Goal: Information Seeking & Learning: Learn about a topic

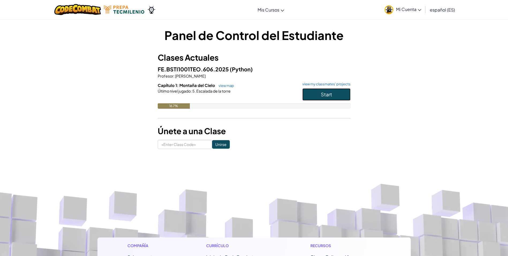
click at [331, 93] on span "Start" at bounding box center [326, 94] width 11 height 6
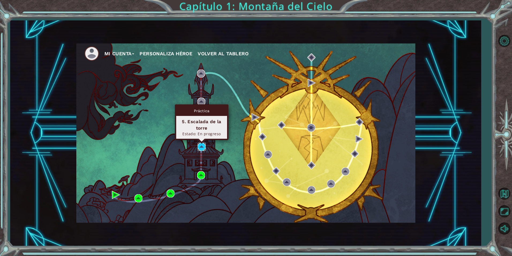
click at [203, 145] on img at bounding box center [202, 147] width 8 height 8
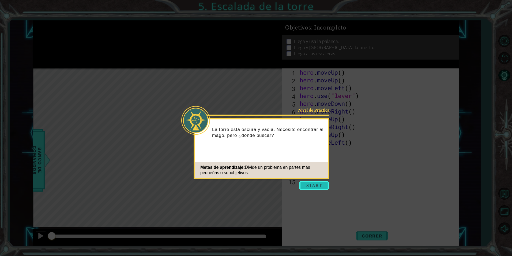
click at [304, 184] on button "Start" at bounding box center [314, 185] width 31 height 9
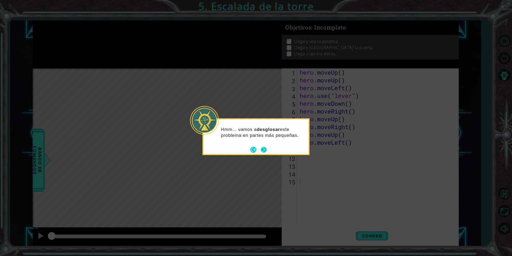
click at [263, 149] on button "Next" at bounding box center [264, 149] width 8 height 8
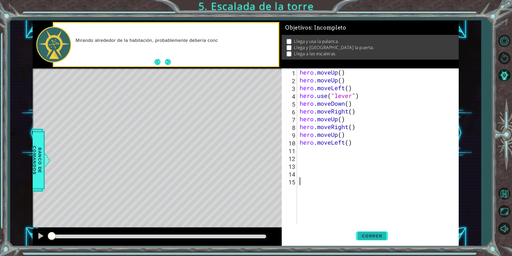
click at [378, 236] on span "Correr" at bounding box center [372, 235] width 31 height 5
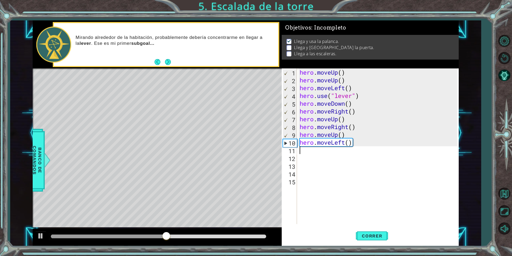
click at [301, 151] on div "hero . moveUp ( ) hero . moveUp ( ) hero . moveLeft ( ) hero . use ( "lever" ) …" at bounding box center [379, 153] width 161 height 171
type textarea "m"
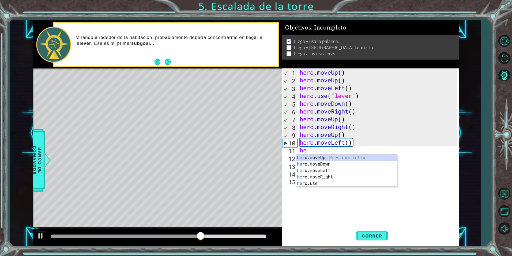
type textarea "her"
click at [304, 169] on div "her o.moveUp Presiona intro her o.moveDown Presiona intro her o.moveLeft Presio…" at bounding box center [346, 176] width 101 height 45
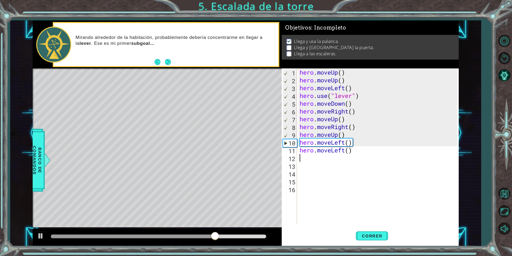
scroll to position [0, 0]
click at [358, 235] on span "Correr" at bounding box center [372, 235] width 31 height 5
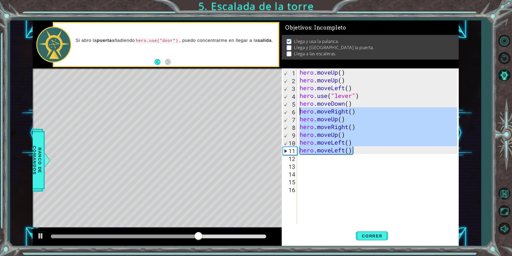
drag, startPoint x: 353, startPoint y: 154, endPoint x: 285, endPoint y: 109, distance: 81.5
click at [285, 109] on div "1 2 3 4 5 6 7 8 9 10 11 12 13 14 15 16 hero . moveUp ( ) hero . moveUp ( ) hero…" at bounding box center [369, 145] width 175 height 155
type textarea "hero.moveRight() hero.moveUp()"
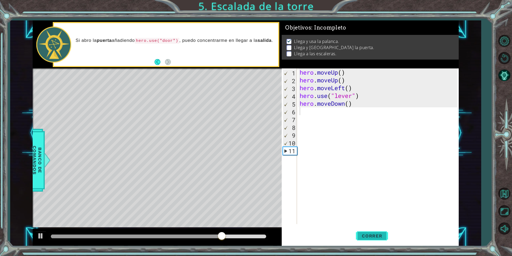
click at [361, 233] on span "Correr" at bounding box center [372, 235] width 31 height 5
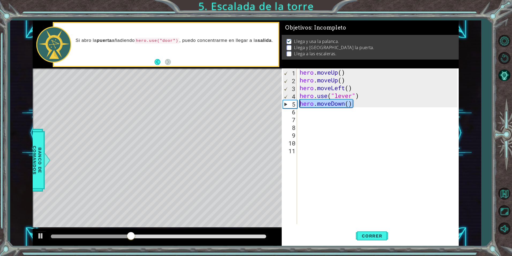
drag, startPoint x: 355, startPoint y: 106, endPoint x: 284, endPoint y: 102, distance: 71.4
click at [284, 102] on div "1 2 3 4 5 6 7 8 9 10 11 hero . moveUp ( ) hero . moveUp ( ) hero . moveLeft ( )…" at bounding box center [369, 145] width 175 height 155
type textarea "hero.moveDown()"
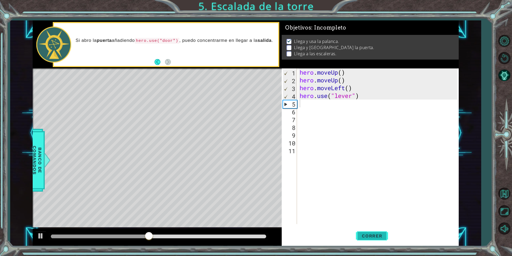
click at [376, 232] on button "Correr" at bounding box center [372, 236] width 32 height 18
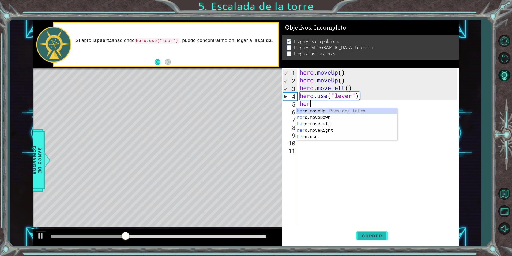
scroll to position [0, 0]
type textarea "hero"
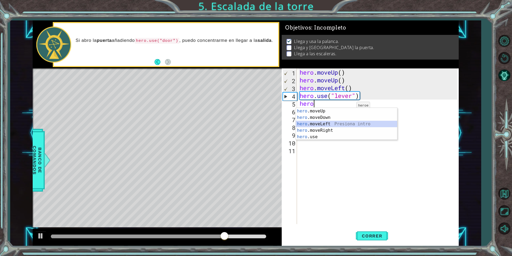
click at [334, 123] on div "hero .moveUp Presiona intro hero .moveDown Presiona intro hero .moveLeft Presio…" at bounding box center [346, 130] width 101 height 45
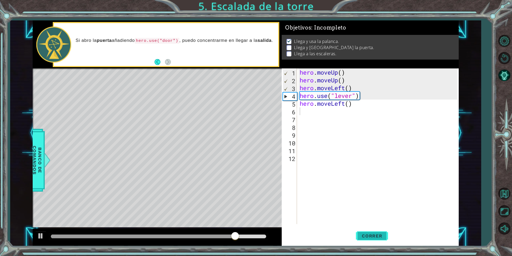
click at [364, 239] on button "Correr" at bounding box center [372, 236] width 32 height 18
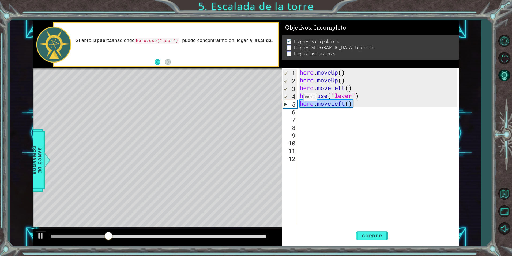
drag, startPoint x: 353, startPoint y: 106, endPoint x: 290, endPoint y: 102, distance: 63.6
click at [290, 102] on div "1 2 3 4 5 6 7 8 9 10 11 12 hero . moveUp ( ) hero . moveUp ( ) hero . moveLeft …" at bounding box center [369, 145] width 175 height 155
type textarea "hero.moveLeft()"
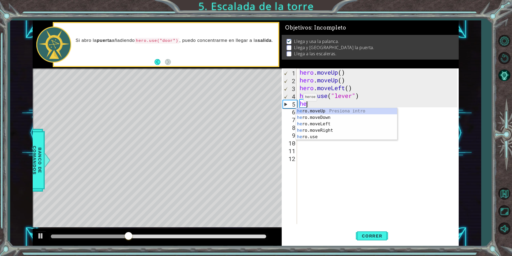
scroll to position [0, 0]
type textarea "hero"
click at [325, 130] on div "hero .moveUp Presiona intro hero .moveDown Presiona intro hero .moveLeft Presio…" at bounding box center [346, 130] width 101 height 45
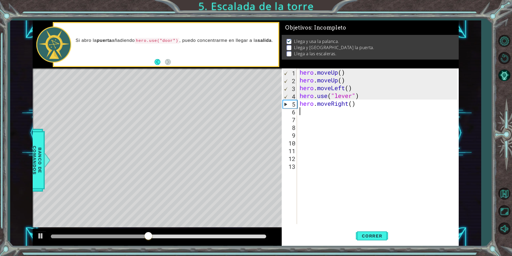
scroll to position [0, 0]
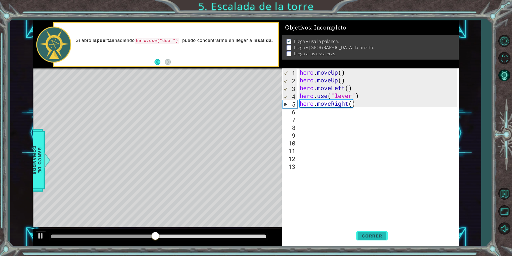
click at [361, 237] on span "Correr" at bounding box center [372, 235] width 31 height 5
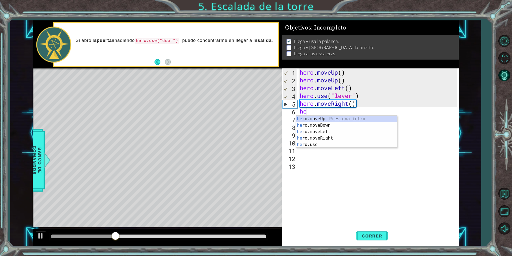
scroll to position [0, 0]
type textarea "hero"
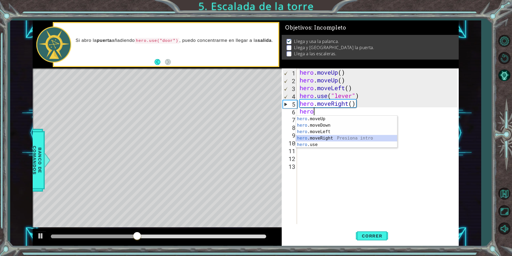
click at [314, 140] on div "hero .moveUp Presiona intro hero .moveDown Presiona intro hero .moveLeft Presio…" at bounding box center [346, 137] width 101 height 45
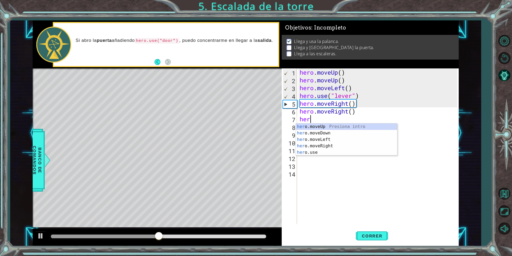
type textarea "hero"
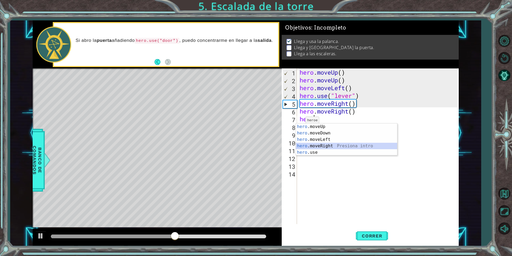
click at [304, 145] on div "hero .moveUp Presiona intro hero .moveDown Presiona intro hero .moveLeft Presio…" at bounding box center [346, 145] width 101 height 45
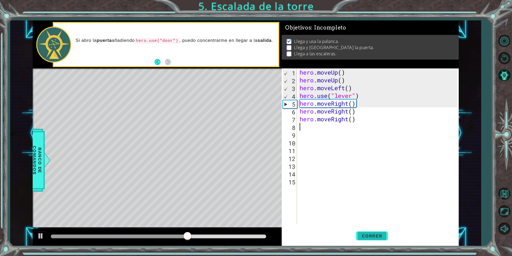
click at [364, 233] on span "Correr" at bounding box center [372, 235] width 31 height 5
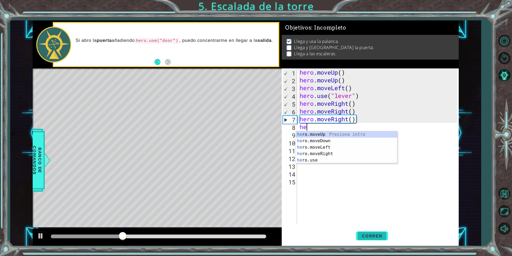
scroll to position [0, 0]
click at [333, 160] on div "hero .moveUp Presiona intro hero .moveDown Presiona intro hero .moveLeft Presio…" at bounding box center [346, 153] width 101 height 45
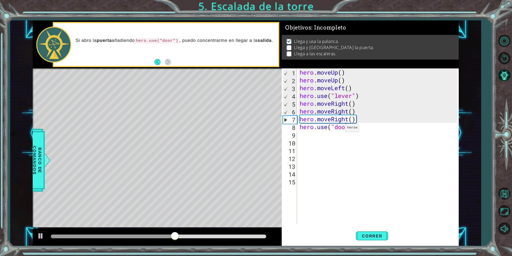
type textarea "hero.use("door")"
click at [376, 233] on span "Correr" at bounding box center [372, 235] width 31 height 5
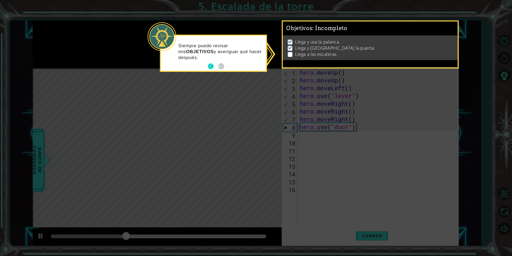
click at [211, 66] on button "Back" at bounding box center [213, 66] width 10 height 6
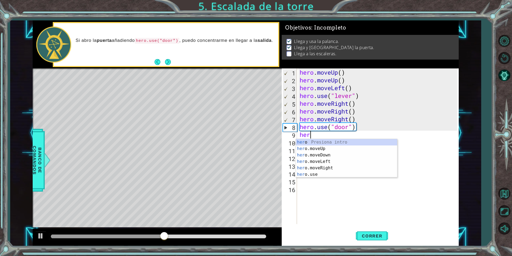
scroll to position [0, 0]
type textarea "hero"
click at [317, 148] on div "hero Presiona intro hero .moveUp Presiona intro hero .moveDown Presiona intro h…" at bounding box center [346, 164] width 101 height 51
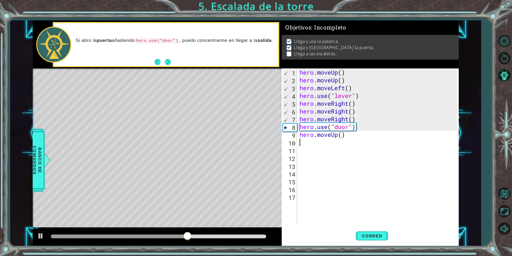
scroll to position [0, 0]
click at [358, 234] on span "Correr" at bounding box center [372, 235] width 31 height 5
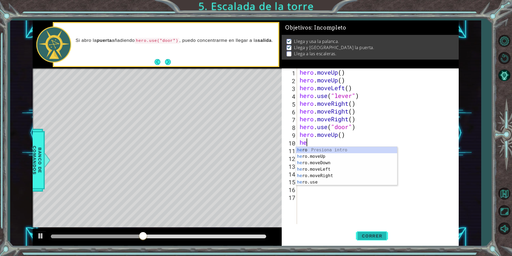
type textarea "her"
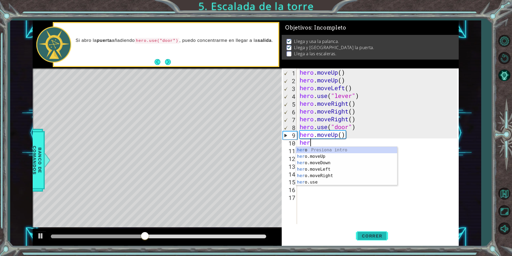
scroll to position [0, 0]
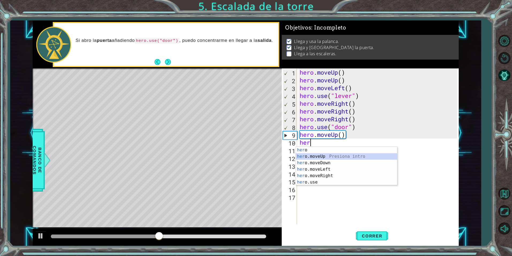
click at [322, 155] on div "her o Presiona intro her o.moveUp Presiona intro her o.moveDown Presiona intro …" at bounding box center [346, 172] width 101 height 51
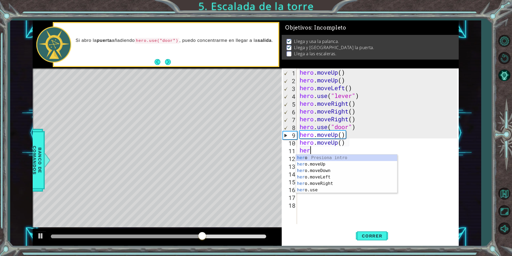
type textarea "hero"
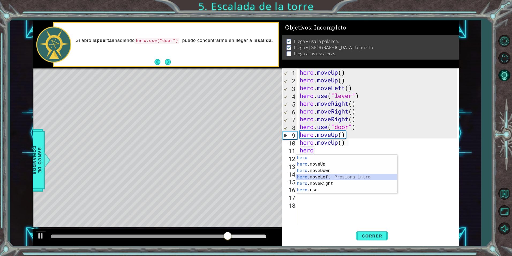
click at [307, 178] on div "hero Presiona intro hero .moveUp Presiona intro hero .moveDown Presiona intro h…" at bounding box center [346, 179] width 101 height 51
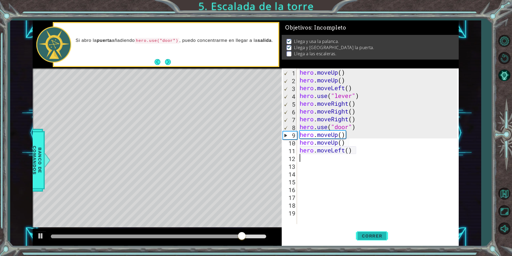
click at [382, 242] on button "Correr" at bounding box center [372, 236] width 32 height 18
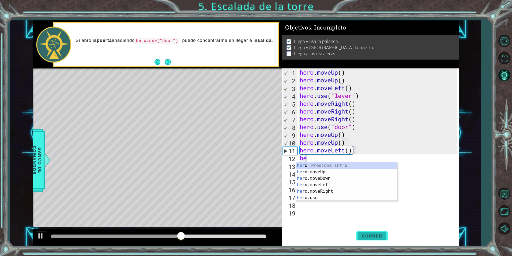
scroll to position [0, 0]
type textarea "hero"
click at [308, 186] on div "hero Presiona intro hero .moveUp Presiona intro hero .moveDown Presiona intro h…" at bounding box center [346, 187] width 101 height 51
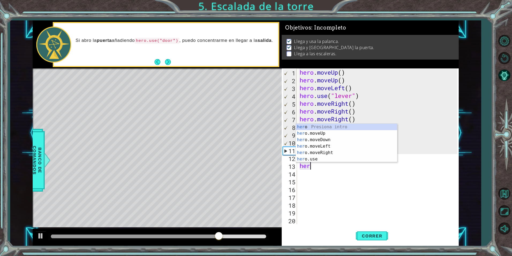
type textarea "hero"
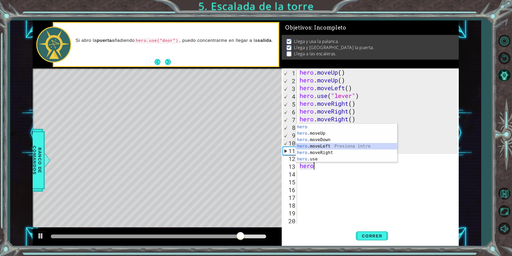
click at [320, 147] on div "hero Presiona intro hero .moveUp Presiona intro hero .moveDown Presiona intro h…" at bounding box center [346, 149] width 101 height 51
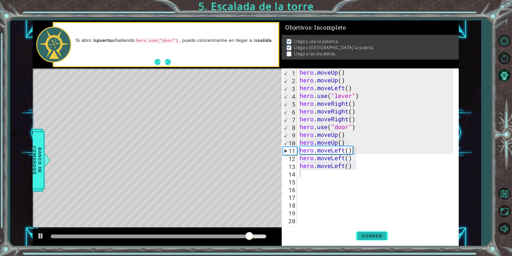
click at [375, 232] on button "Correr" at bounding box center [372, 236] width 32 height 18
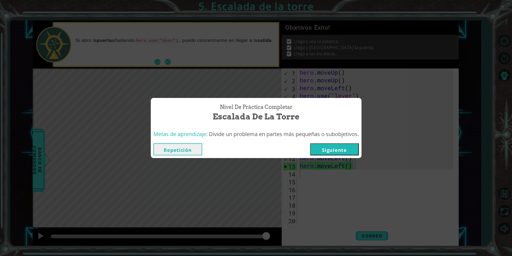
click at [349, 150] on button "Siguiente" at bounding box center [334, 149] width 49 height 12
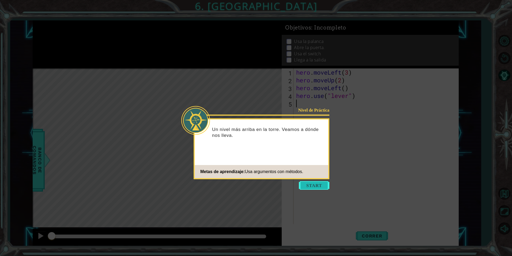
click at [310, 184] on button "Start" at bounding box center [314, 185] width 31 height 9
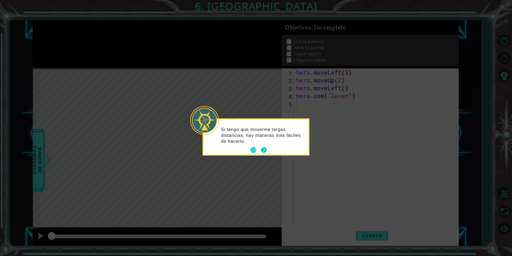
click at [264, 150] on button "Next" at bounding box center [263, 150] width 7 height 7
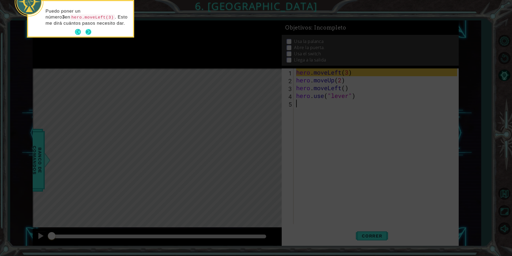
click at [87, 31] on button "Next" at bounding box center [88, 32] width 6 height 6
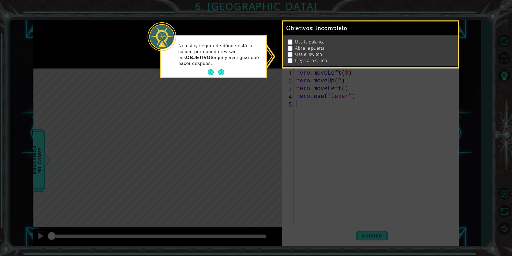
click at [290, 40] on p at bounding box center [290, 41] width 5 height 5
click at [289, 40] on p at bounding box center [290, 41] width 5 height 5
click at [288, 51] on li "Usa el switch" at bounding box center [371, 54] width 167 height 6
click at [218, 74] on button "Next" at bounding box center [221, 72] width 6 height 6
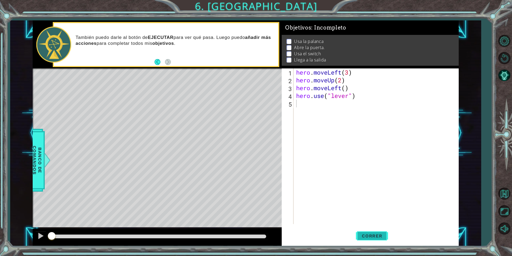
click at [367, 233] on span "Correr" at bounding box center [372, 235] width 31 height 5
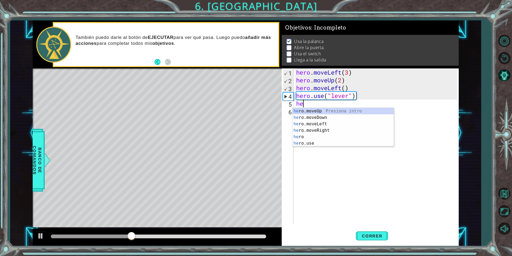
scroll to position [0, 0]
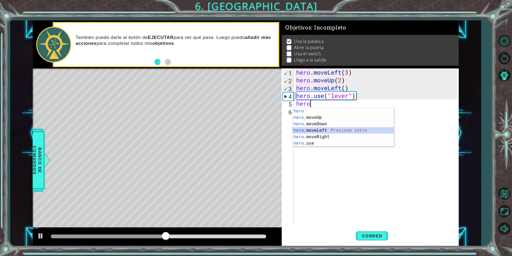
click at [296, 130] on div "hero Presiona intro hero .moveUp Presiona intro hero .moveDown Presiona intro h…" at bounding box center [343, 133] width 101 height 51
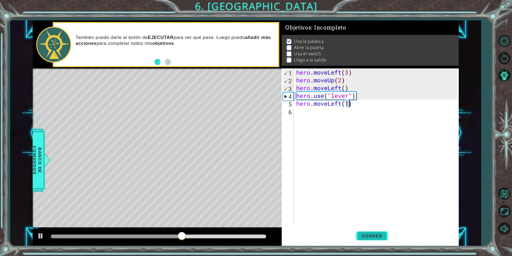
type textarea "hero.moveLeft(1)"
click at [367, 234] on span "Correr" at bounding box center [372, 235] width 31 height 5
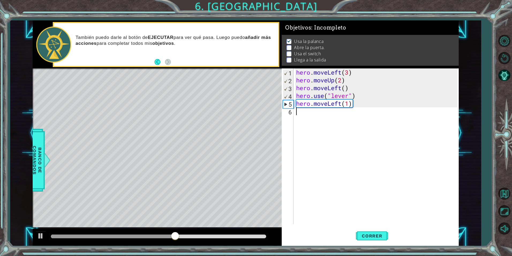
click at [296, 114] on div "hero . moveLeft ( 3 ) hero . moveUp ( 2 ) hero . moveLeft ( ) hero . use ( "lev…" at bounding box center [377, 153] width 165 height 171
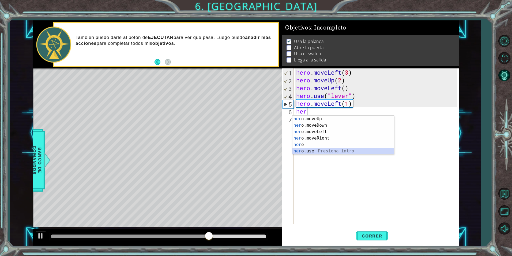
click at [299, 150] on div "her o.moveUp Presiona intro her o.moveDown Presiona intro her o.moveLeft Presio…" at bounding box center [343, 140] width 101 height 51
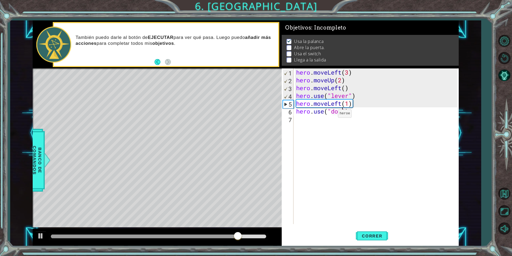
scroll to position [0, 2]
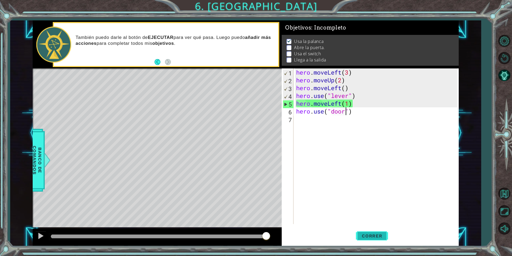
type textarea "hero.use("door")"
click at [373, 235] on span "Correr" at bounding box center [372, 235] width 31 height 5
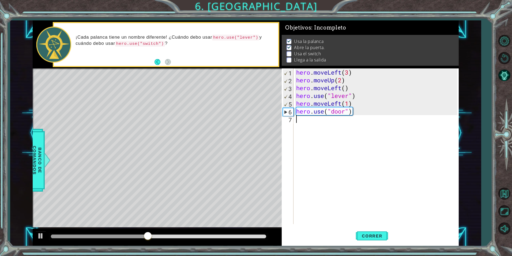
click at [295, 119] on div "hero . moveLeft ( 3 ) hero . moveUp ( 2 ) hero . moveLeft ( ) hero . use ( "lev…" at bounding box center [377, 153] width 165 height 171
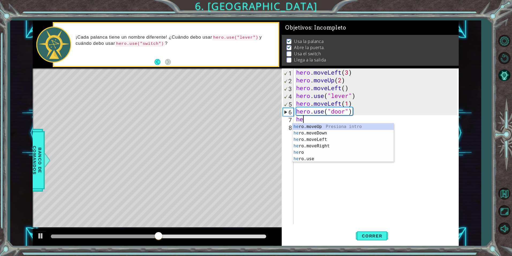
scroll to position [0, 0]
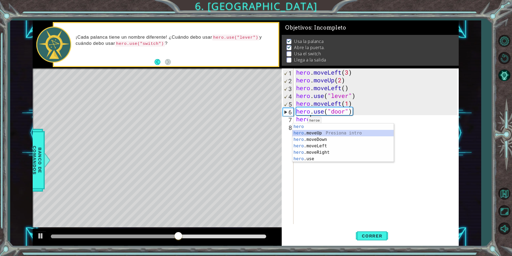
click at [305, 132] on div "hero Presiona intro hero .moveUp Presiona intro hero .moveDown Presiona intro h…" at bounding box center [343, 148] width 101 height 51
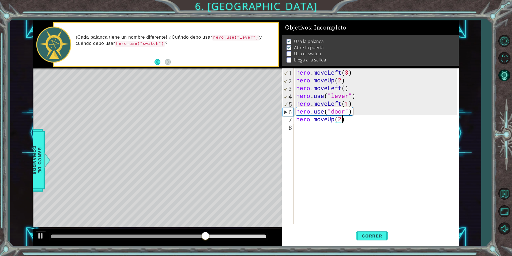
scroll to position [0, 2]
type textarea "hero.moveUp(2)"
click at [371, 233] on span "Correr" at bounding box center [372, 235] width 31 height 5
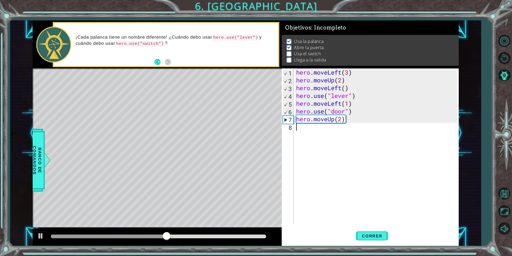
click at [296, 125] on div "hero . moveLeft ( 3 ) hero . moveUp ( 2 ) hero . moveLeft ( ) hero . use ( "lev…" at bounding box center [377, 153] width 165 height 171
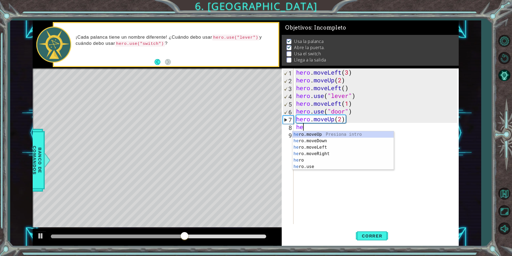
scroll to position [0, 0]
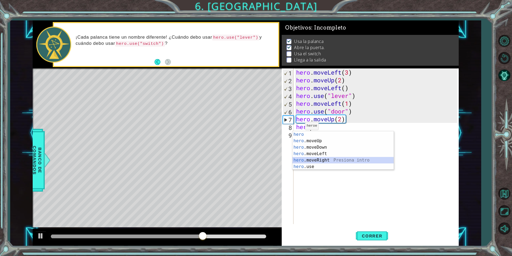
click at [310, 159] on div "hero Presiona intro hero .moveUp Presiona intro hero .moveDown Presiona intro h…" at bounding box center [343, 156] width 101 height 51
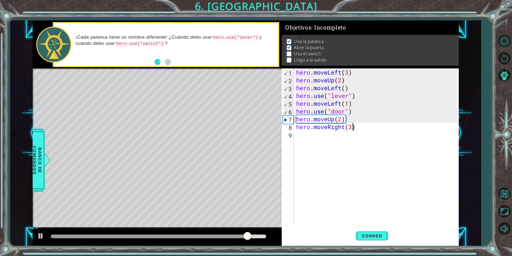
scroll to position [0, 2]
click at [379, 227] on button "Correr" at bounding box center [372, 236] width 32 height 18
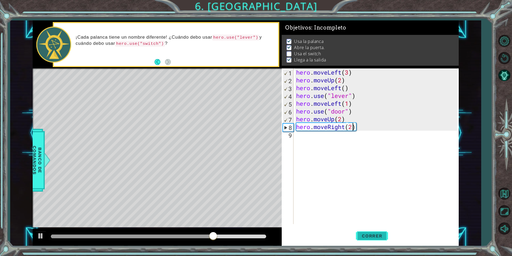
type textarea "hero.moveRight(2)"
click at [373, 233] on span "Correr" at bounding box center [372, 235] width 31 height 5
click at [298, 134] on div "hero . moveLeft ( 3 ) hero . moveUp ( 2 ) hero . moveLeft ( ) hero . use ( "lev…" at bounding box center [377, 153] width 165 height 171
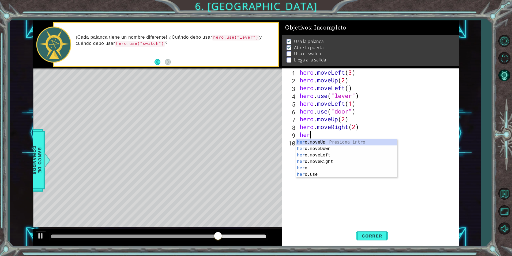
scroll to position [0, 0]
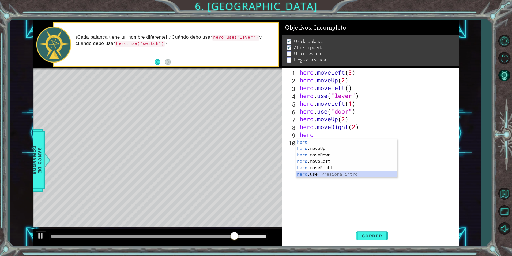
click at [320, 175] on div "hero Presiona intro hero .moveUp Presiona intro hero .moveDown Presiona intro h…" at bounding box center [346, 164] width 101 height 51
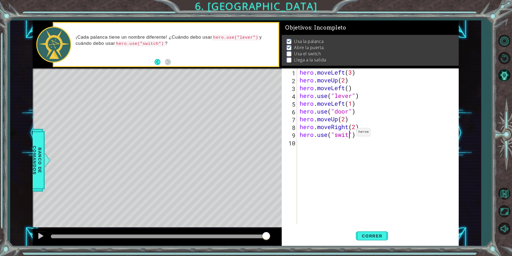
scroll to position [0, 2]
type textarea "hero.use("switch")"
click at [300, 145] on div "hero . moveLeft ( 3 ) hero . moveUp ( 2 ) hero . moveLeft ( ) hero . use ( "lev…" at bounding box center [379, 153] width 161 height 171
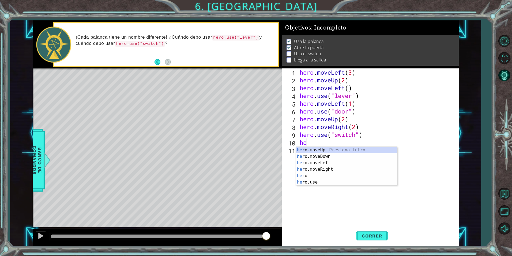
scroll to position [0, 0]
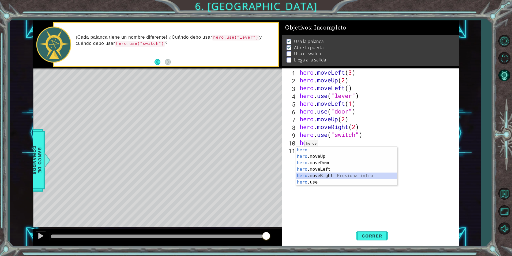
click at [307, 175] on div "hero Presiona intro hero .moveUp Presiona intro hero .moveDown Presiona intro h…" at bounding box center [346, 172] width 101 height 51
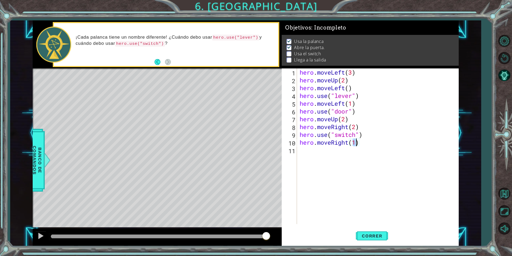
type textarea "hero.moveRight(1)"
click at [297, 150] on div "hero.moveRight(1) 1 2 3 4 5 6 7 8 9 10 11 hero . moveLeft ( 3 ) hero . moveUp (…" at bounding box center [369, 145] width 175 height 155
click at [300, 151] on div "hero . moveLeft ( 3 ) hero . moveUp ( 2 ) hero . moveLeft ( ) hero . use ( "lev…" at bounding box center [379, 153] width 161 height 171
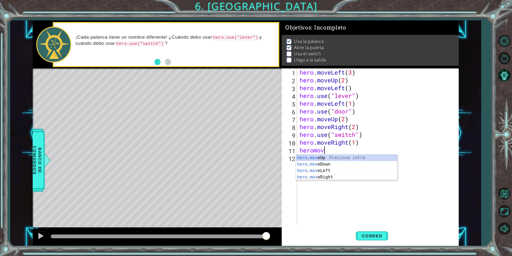
type textarea "heromove"
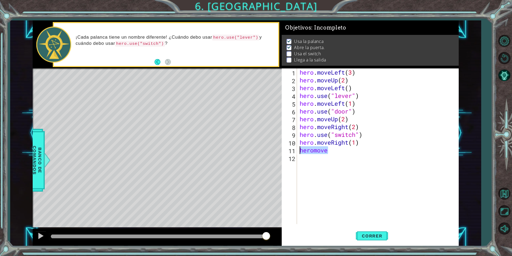
click at [271, 147] on div "1 ההההההההההההההההההההההההההההההההההההההההההההההההההההההההההההההההההההההההההההה…" at bounding box center [246, 132] width 426 height 225
click at [373, 237] on span "Correr" at bounding box center [372, 235] width 31 height 5
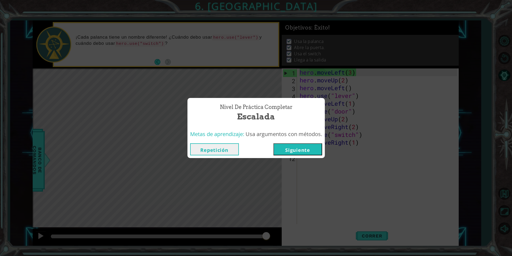
click at [300, 150] on button "Siguiente" at bounding box center [298, 149] width 49 height 12
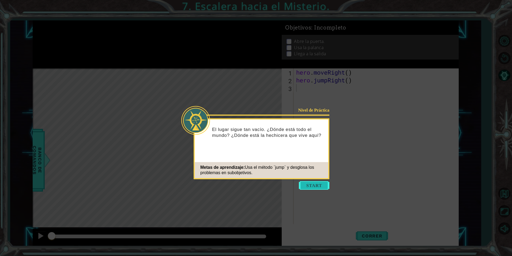
click at [315, 182] on button "Start" at bounding box center [314, 185] width 31 height 9
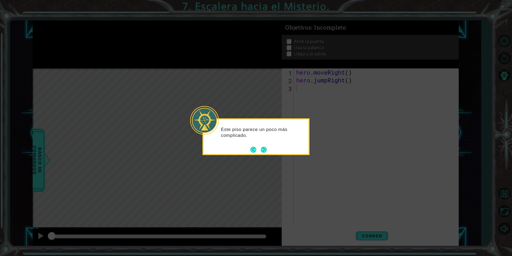
click at [262, 147] on button "Next" at bounding box center [264, 150] width 6 height 6
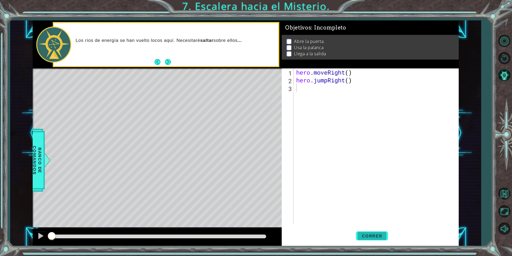
click at [375, 237] on span "Correr" at bounding box center [372, 235] width 31 height 5
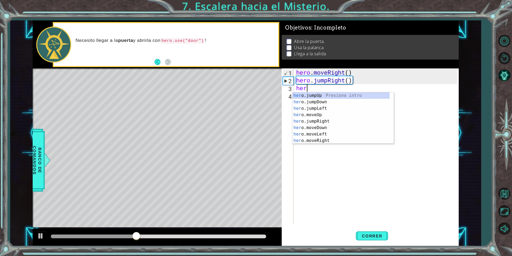
scroll to position [0, 0]
click at [378, 84] on div "hero . moveRight ( ) hero . jumpRight ( ) hero" at bounding box center [377, 153] width 165 height 171
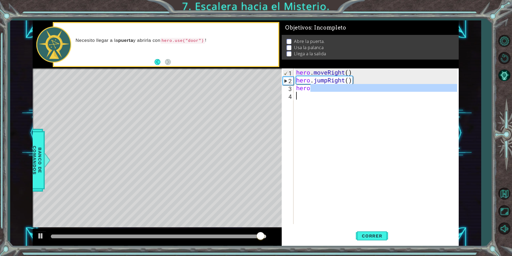
drag, startPoint x: 311, startPoint y: 90, endPoint x: 324, endPoint y: 102, distance: 18.2
click at [324, 102] on div "hero . moveRight ( ) hero . jumpRight ( ) hero" at bounding box center [377, 153] width 165 height 171
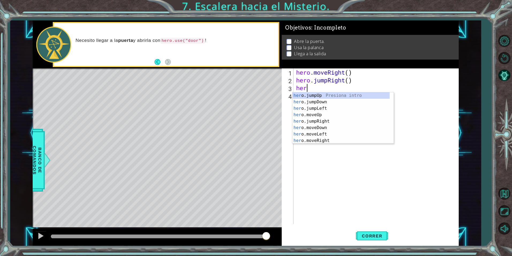
scroll to position [0, 0]
type textarea "h"
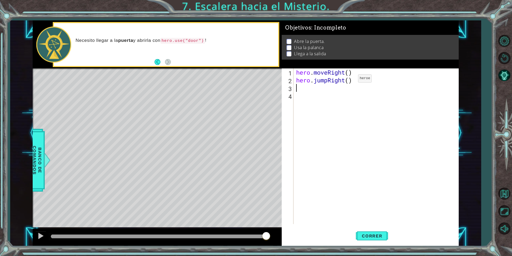
click at [350, 80] on div "hero . moveRight ( ) hero . jumpRight ( )" at bounding box center [377, 153] width 165 height 171
type textarea "hero.jumpRight()"
click at [297, 86] on div "hero . moveRight ( ) hero . jumpRight ( )" at bounding box center [377, 153] width 165 height 171
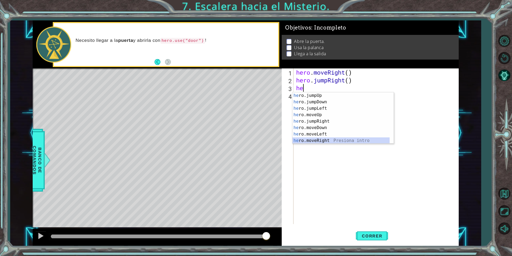
click at [313, 141] on div "he ro.jumpUp Presiona intro he ro.jumpDown Presiona intro he ro.jumpLeft Presio…" at bounding box center [341, 124] width 97 height 64
type textarea "hero.moveRight(1)"
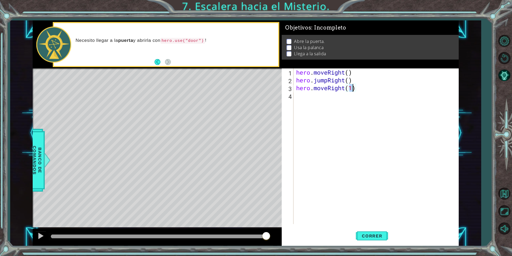
click at [300, 96] on div "hero . moveRight ( ) hero . jumpRight ( ) hero . moveRight ( 1 )" at bounding box center [377, 153] width 165 height 171
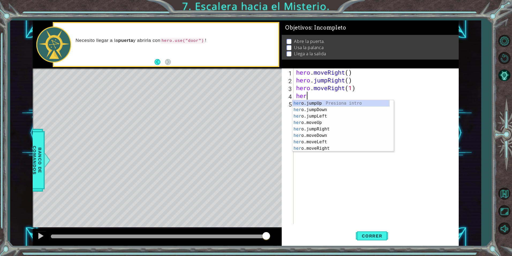
scroll to position [0, 0]
click at [313, 128] on div "hero .jumpUp Presiona intro hero .jumpDown Presiona intro hero .jumpLeft Presio…" at bounding box center [341, 132] width 97 height 64
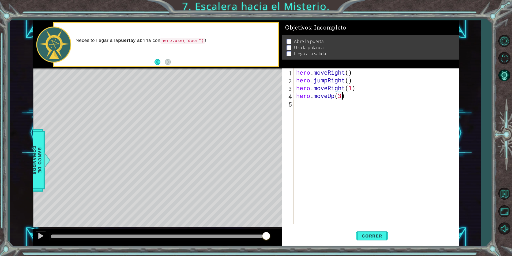
scroll to position [0, 2]
click at [362, 232] on button "Correr" at bounding box center [372, 236] width 32 height 18
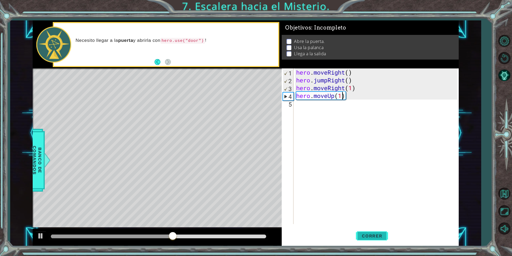
type textarea "hero.moveUp(1)"
click at [365, 237] on span "Correr" at bounding box center [372, 235] width 31 height 5
click at [295, 104] on div "hero.moveUp(1) 1 2 3 4 5 hero . moveRight ( ) hero . jumpRight ( ) hero . moveR…" at bounding box center [369, 145] width 175 height 155
click at [296, 103] on div "hero . moveRight ( ) hero . jumpRight ( ) hero . moveRight ( 1 ) hero . moveUp …" at bounding box center [377, 153] width 165 height 171
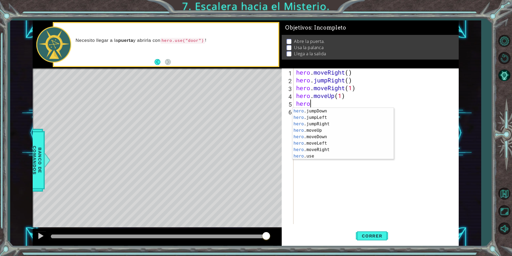
scroll to position [6, 0]
click at [370, 155] on div "hero .jumpDown Presiona intro hero .jumpLeft Presiona intro hero .jumpRight Pre…" at bounding box center [341, 140] width 97 height 64
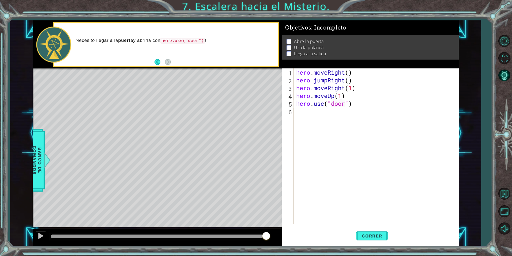
scroll to position [0, 2]
type textarea "hero.use("door")"
click at [363, 236] on span "Correr" at bounding box center [372, 235] width 31 height 5
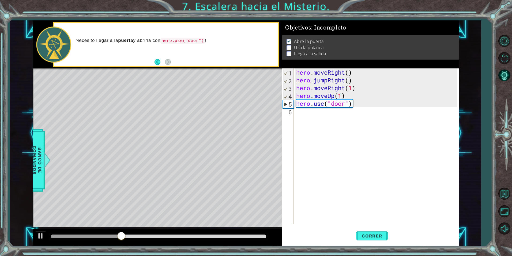
click at [300, 110] on div "hero . moveRight ( ) hero . jumpRight ( ) hero . moveRight ( 1 ) hero . moveUp …" at bounding box center [377, 153] width 165 height 171
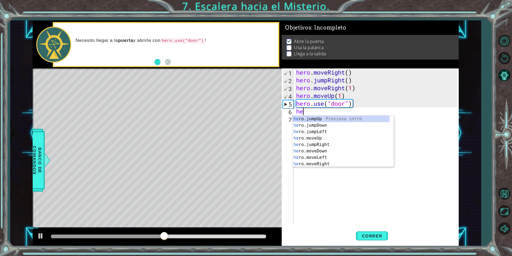
scroll to position [0, 0]
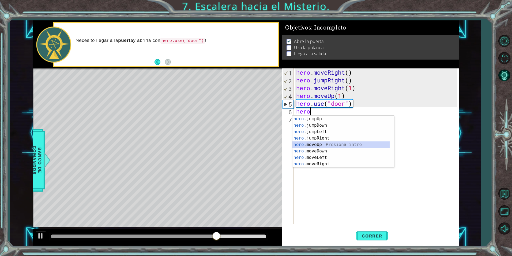
click at [336, 145] on div "hero .jumpUp Presiona intro hero .jumpDown Presiona intro hero .jumpLeft Presio…" at bounding box center [341, 147] width 97 height 64
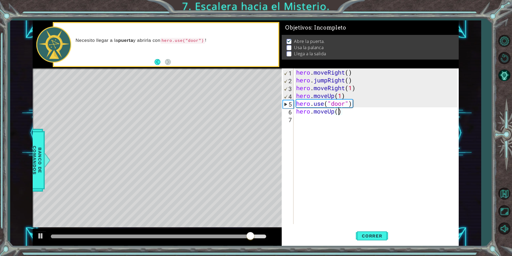
scroll to position [0, 2]
type textarea "hero.moveUp(2)"
click at [382, 236] on span "Correr" at bounding box center [372, 235] width 31 height 5
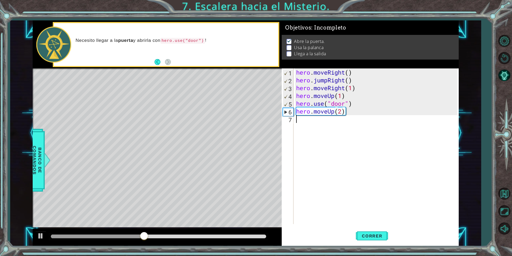
click at [297, 124] on div "hero . moveRight ( ) hero . jumpRight ( ) hero . moveRight ( 1 ) hero . moveUp …" at bounding box center [377, 153] width 165 height 171
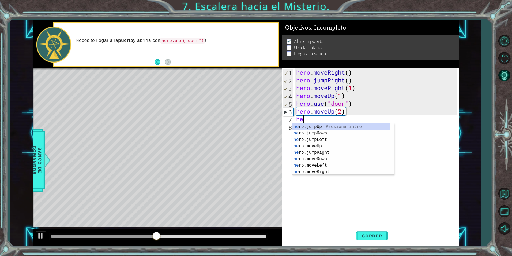
scroll to position [0, 0]
type textarea "hero"
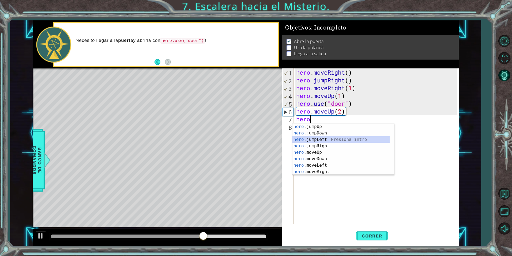
click at [316, 139] on div "hero .jumpUp Presiona intro hero .jumpDown Presiona intro hero .jumpLeft Presio…" at bounding box center [341, 155] width 97 height 64
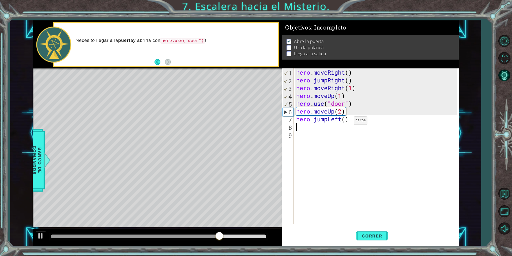
click at [346, 122] on div "hero . moveRight ( ) hero . jumpRight ( ) hero . moveRight ( 1 ) hero . moveUp …" at bounding box center [377, 153] width 165 height 171
type textarea "hero.jumpLeft(1)"
click at [296, 128] on div "hero . moveRight ( ) hero . jumpRight ( ) hero . moveRight ( 1 ) hero . moveUp …" at bounding box center [377, 153] width 165 height 171
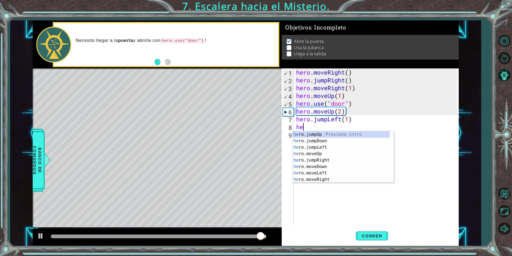
scroll to position [0, 0]
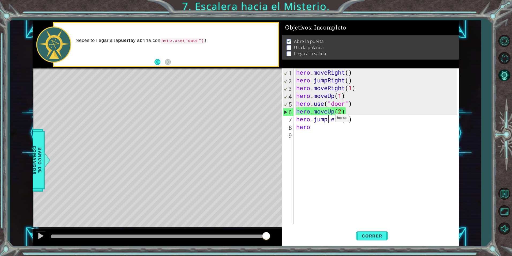
click at [327, 119] on div "hero . moveRight ( ) hero . jumpRight ( ) hero . moveRight ( 1 ) hero . moveUp …" at bounding box center [377, 153] width 165 height 171
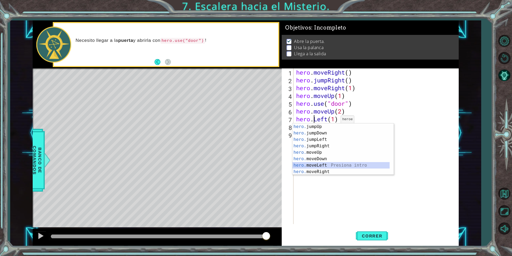
click at [337, 163] on div "hero. jumpUp Presiona intro hero. jumpDown Presiona intro hero. jumpLeft Presio…" at bounding box center [341, 155] width 97 height 64
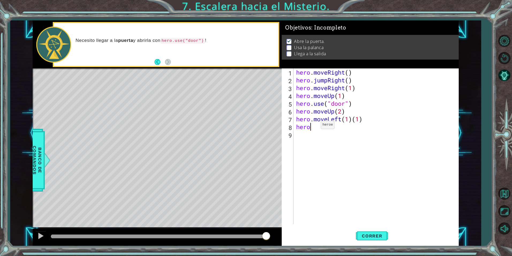
click at [313, 126] on div "hero . moveRight ( ) hero . jumpRight ( ) hero . moveRight ( 1 ) hero . moveUp …" at bounding box center [377, 153] width 165 height 171
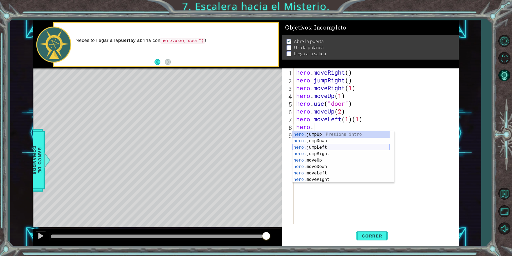
scroll to position [6, 0]
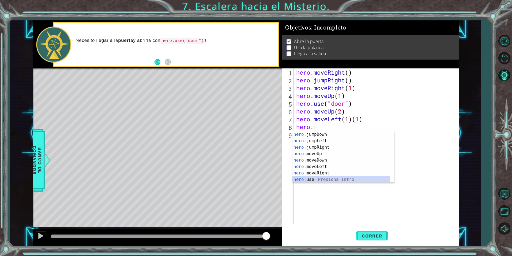
click at [304, 180] on div "hero. jumpDown Presiona intro hero. jumpLeft Presiona intro hero. jumpRight Pre…" at bounding box center [341, 163] width 97 height 64
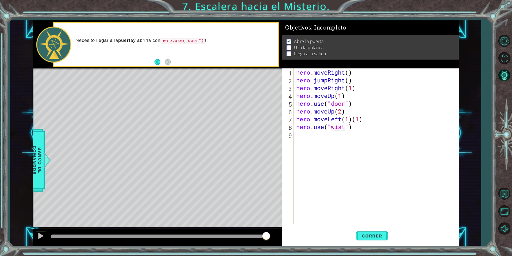
scroll to position [0, 2]
click at [372, 234] on span "Correr" at bounding box center [372, 235] width 31 height 5
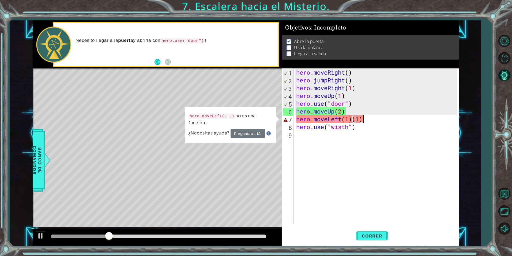
click at [367, 122] on div "hero . moveRight ( ) hero . jumpRight ( ) hero . moveRight ( 1 ) hero . moveUp …" at bounding box center [377, 153] width 165 height 171
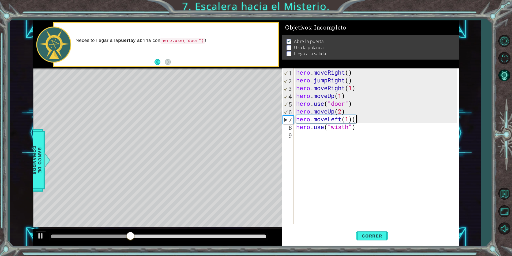
type textarea "hero.moveLeft(1)"
click at [365, 235] on span "Correr" at bounding box center [372, 235] width 31 height 5
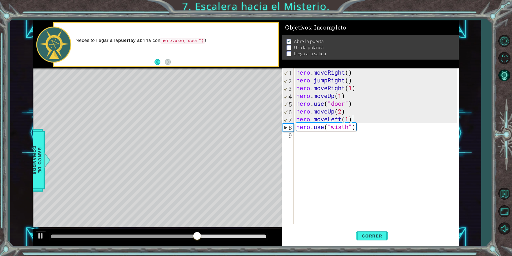
click at [295, 136] on div "hero . moveRight ( ) hero . jumpRight ( ) hero . moveRight ( 1 ) hero . moveUp …" at bounding box center [377, 153] width 165 height 171
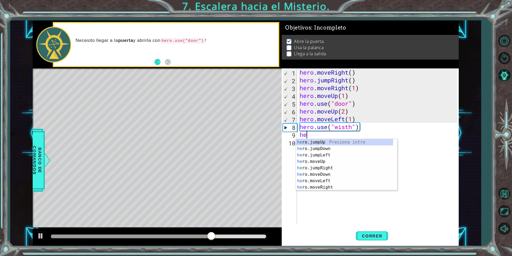
scroll to position [0, 0]
click at [319, 180] on div "hero .jumpUp Presiona intro hero .jumpDown Presiona intro hero .jumpLeft Presio…" at bounding box center [344, 171] width 97 height 64
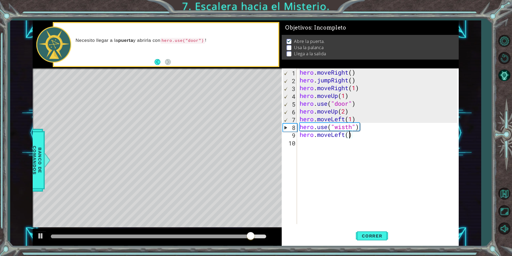
type textarea "hero.moveLeft(2)"
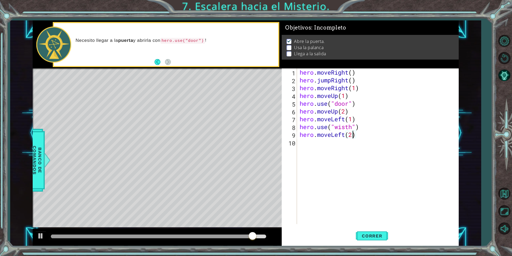
scroll to position [0, 2]
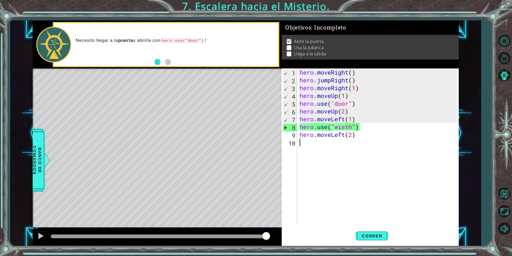
click at [300, 144] on div "hero . moveRight ( ) hero . jumpRight ( ) hero . moveRight ( 1 ) hero . moveUp …" at bounding box center [379, 153] width 161 height 171
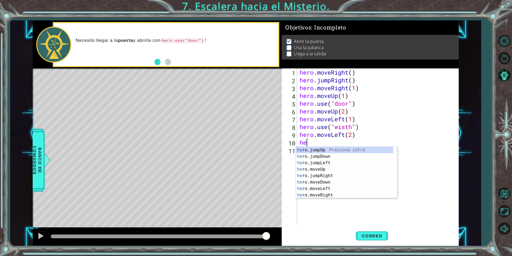
scroll to position [0, 0]
type textarea "hero"
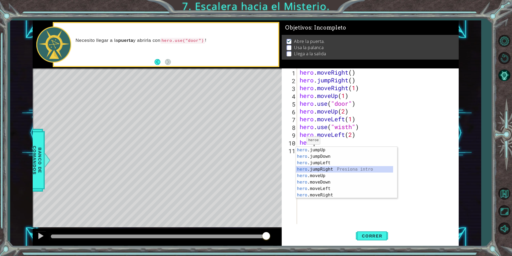
click at [312, 171] on div "hero .jumpUp Presiona intro hero .jumpDown Presiona intro hero .jumpLeft Presio…" at bounding box center [344, 179] width 97 height 64
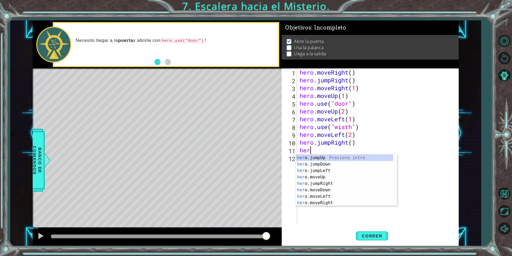
scroll to position [0, 0]
type textarea "h"
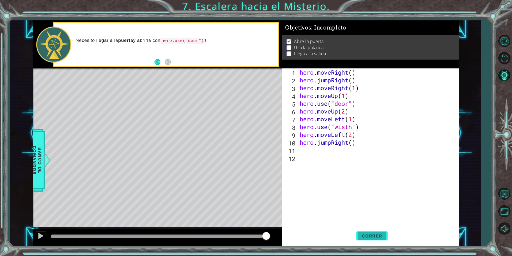
click at [369, 234] on span "Correr" at bounding box center [372, 235] width 31 height 5
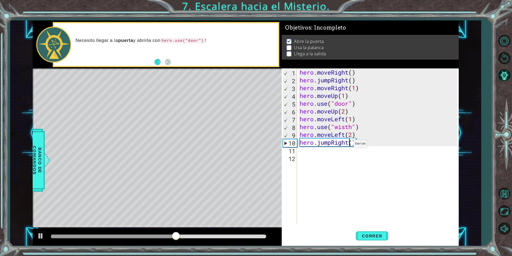
click at [349, 145] on div "hero . moveRight ( ) hero . jumpRight ( ) hero . moveRight ( 1 ) hero . moveUp …" at bounding box center [379, 153] width 161 height 171
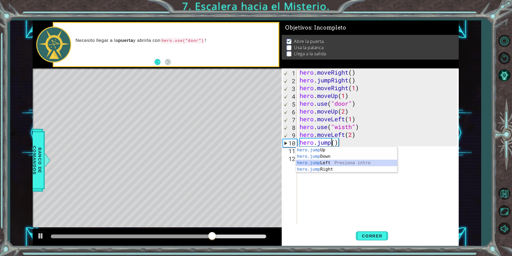
click at [329, 162] on div "hero.jump Up Presiona intro hero.jump Down Presiona intro hero.jump Left Presio…" at bounding box center [346, 166] width 101 height 39
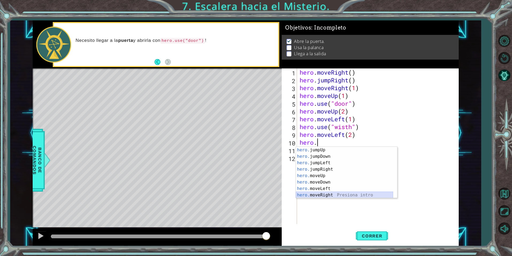
click at [331, 196] on div "hero. jumpUp Presiona intro hero. jumpDown Presiona intro hero. jumpLeft Presio…" at bounding box center [344, 179] width 97 height 64
type textarea "hero.moveRight(1)"
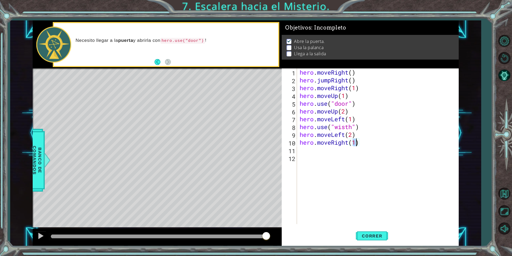
click at [300, 151] on div "hero . moveRight ( ) hero . jumpRight ( ) hero . moveRight ( 1 ) hero . moveUp …" at bounding box center [379, 153] width 161 height 171
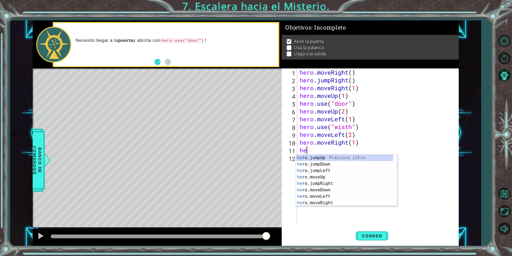
scroll to position [0, 0]
type textarea "hero"
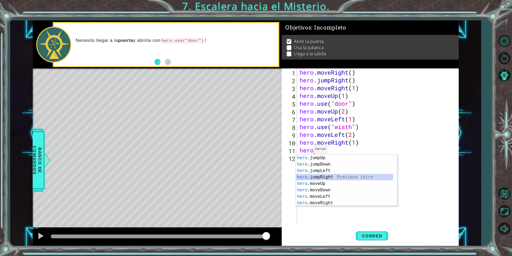
click at [313, 178] on div "hero .jumpUp Presiona intro hero .jumpDown Presiona intro hero .jumpLeft Presio…" at bounding box center [344, 186] width 97 height 64
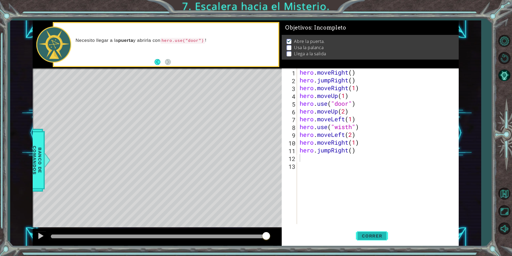
click at [371, 231] on button "Correr" at bounding box center [372, 236] width 32 height 18
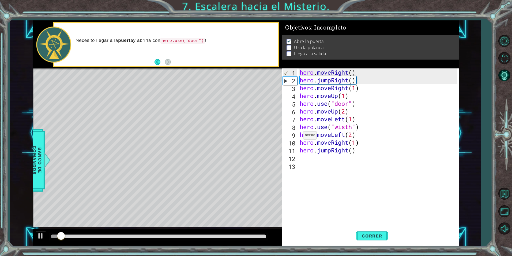
click at [290, 143] on div "10" at bounding box center [290, 143] width 14 height 8
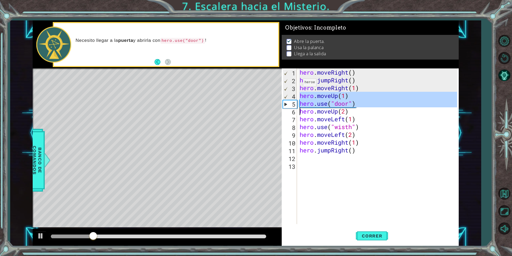
drag, startPoint x: 290, startPoint y: 95, endPoint x: 286, endPoint y: 118, distance: 22.6
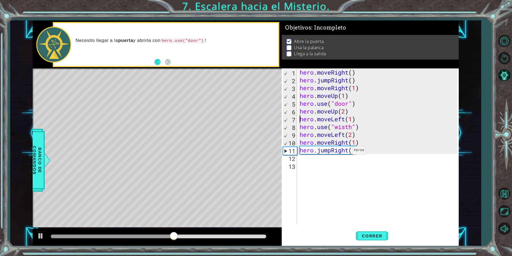
click at [348, 151] on div "hero . moveRight ( ) hero . jumpRight ( ) hero . moveRight ( 1 ) hero . moveUp …" at bounding box center [379, 153] width 161 height 171
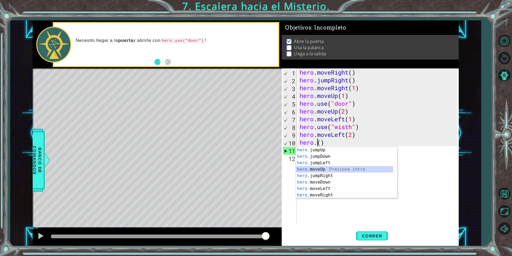
click at [324, 167] on div "hero. jumpUp Presiona intro hero. jumpDown Presiona intro hero. jumpLeft Presio…" at bounding box center [344, 179] width 97 height 64
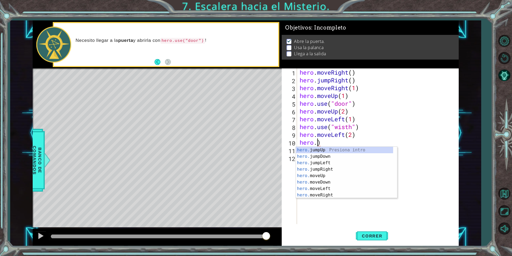
click at [322, 143] on div "hero . moveRight ( ) hero . jumpRight ( ) hero . moveRight ( 1 ) hero . moveUp …" at bounding box center [379, 153] width 161 height 171
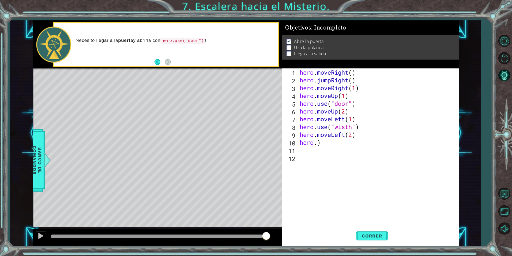
type textarea "hero."
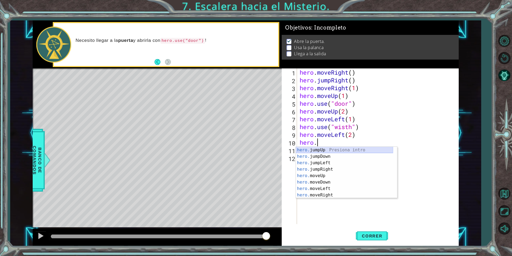
click at [326, 150] on div "hero. jumpUp Presiona intro hero. jumpDown Presiona intro hero. jumpLeft Presio…" at bounding box center [344, 179] width 97 height 64
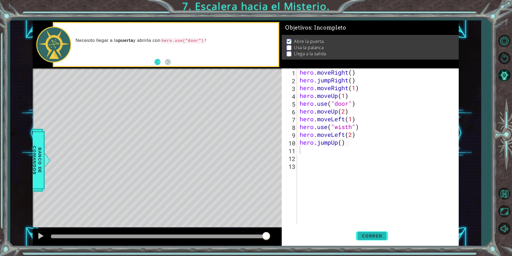
click at [371, 235] on span "Correr" at bounding box center [372, 235] width 31 height 5
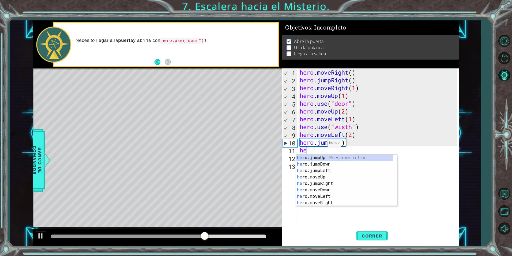
scroll to position [0, 0]
type textarea "hero"
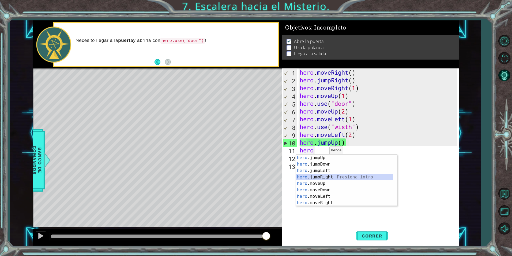
click at [335, 176] on div "hero .jumpUp Presiona intro hero .jumpDown Presiona intro hero .jumpLeft Presio…" at bounding box center [344, 186] width 97 height 64
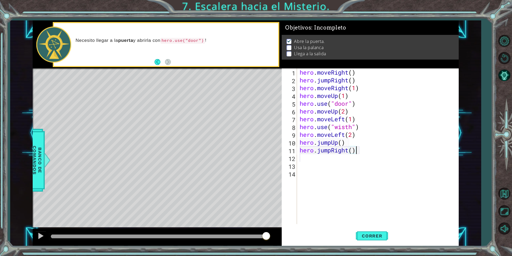
click at [357, 152] on div "hero . moveRight ( ) hero . jumpRight ( ) hero . moveRight ( 1 ) hero . moveUp …" at bounding box center [379, 153] width 161 height 171
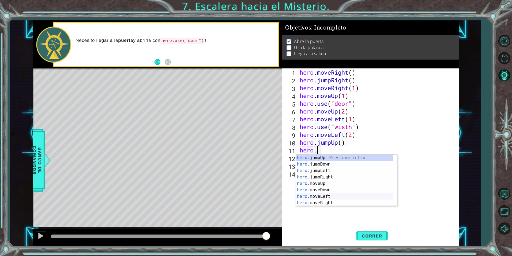
click at [316, 196] on div "hero. jumpUp Presiona intro hero. jumpDown Presiona intro hero. jumpLeft Presio…" at bounding box center [344, 186] width 97 height 64
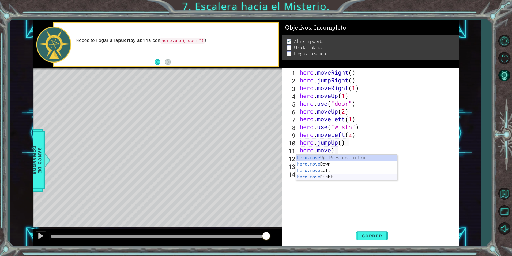
click at [341, 175] on div "hero.move Up Presiona intro hero.move Down Presiona intro hero.move Left Presio…" at bounding box center [346, 173] width 101 height 39
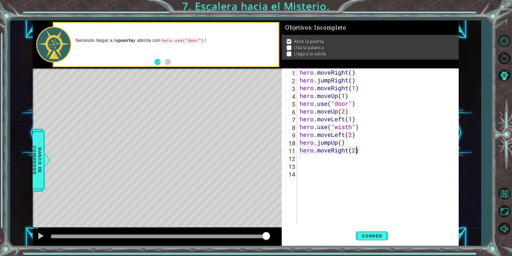
scroll to position [0, 2]
click at [378, 236] on span "Correr" at bounding box center [372, 235] width 31 height 5
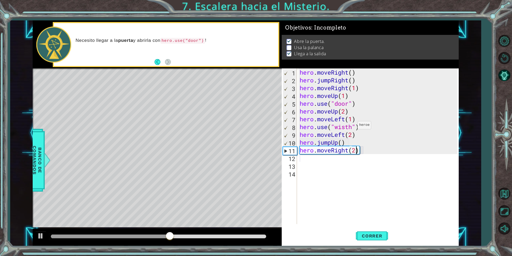
click at [353, 126] on div "hero . moveRight ( ) hero . jumpRight ( ) hero . moveRight ( 1 ) hero . moveUp …" at bounding box center [379, 153] width 161 height 171
type textarea "hero.use("lever")"
click at [372, 238] on span "Correr" at bounding box center [372, 235] width 31 height 5
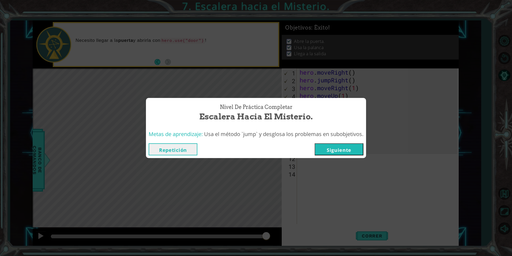
click at [331, 148] on button "Siguiente" at bounding box center [339, 149] width 49 height 12
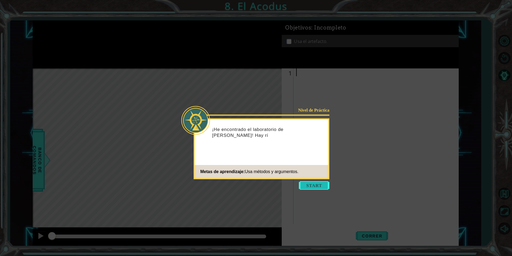
click at [317, 182] on button "Start" at bounding box center [314, 185] width 31 height 9
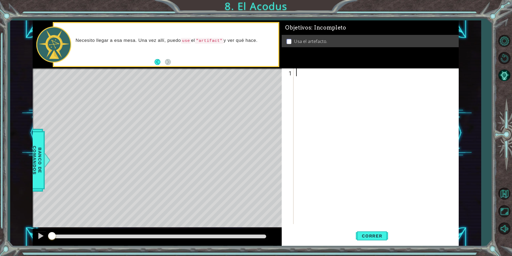
type textarea "m"
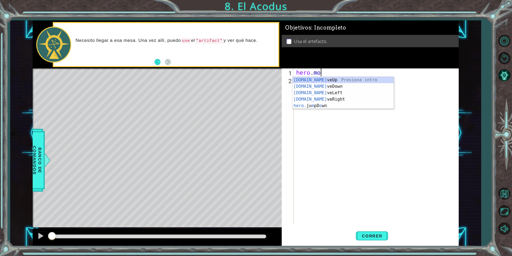
scroll to position [0, 1]
click at [331, 80] on div "hero.move Up Presiona intro hero.move Down Presiona intro hero.move Left Presio…" at bounding box center [343, 96] width 101 height 39
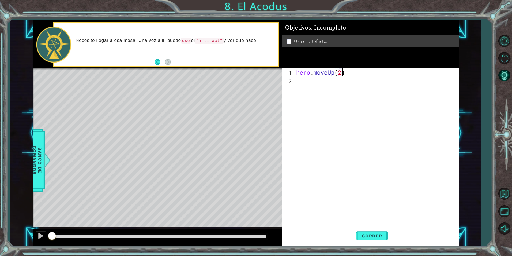
scroll to position [0, 2]
type textarea "hero.moveUp(2)"
click at [382, 238] on span "Correr" at bounding box center [372, 235] width 31 height 5
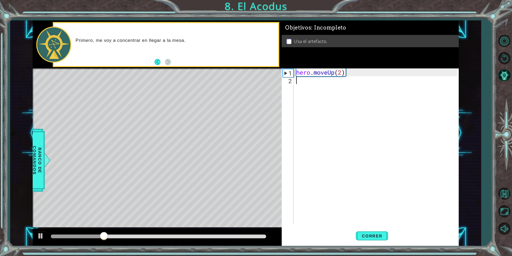
click at [298, 80] on div "hero . moveUp ( 2 )" at bounding box center [377, 153] width 165 height 171
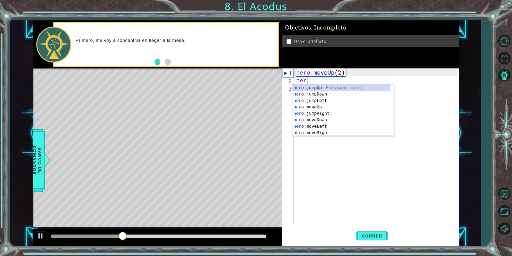
scroll to position [0, 0]
type textarea "hero"
click at [337, 101] on div "hero .jumpUp Presiona intro hero .jumpDown Presiona intro hero .jumpLeft Presio…" at bounding box center [341, 116] width 97 height 64
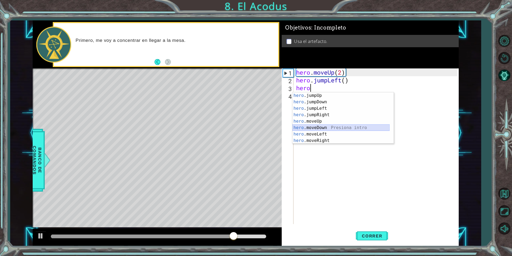
click at [331, 128] on div "hero .jumpUp Presiona intro hero .jumpDown Presiona intro hero .jumpLeft Presio…" at bounding box center [341, 124] width 97 height 64
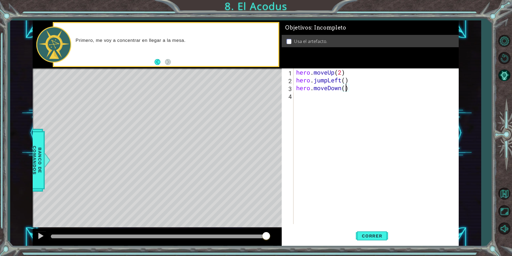
type textarea "hero.moveDown(2)"
click at [302, 97] on div "hero . moveUp ( 2 ) hero . jumpLeft ( ) hero . moveDown ( 2 )" at bounding box center [377, 153] width 165 height 171
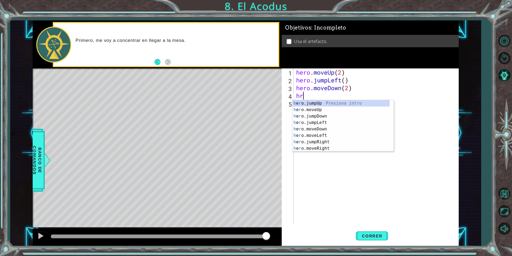
type textarea "hro"
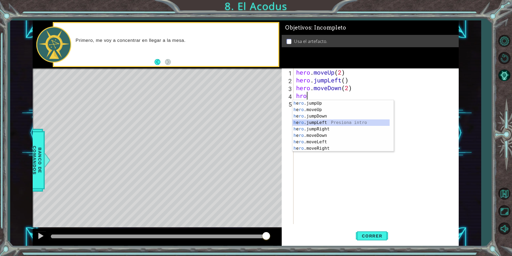
click at [309, 123] on div "h e ro .jumpUp Presiona intro h e ro .moveUp Presiona intro h e ro .jumpDown Pr…" at bounding box center [341, 132] width 97 height 64
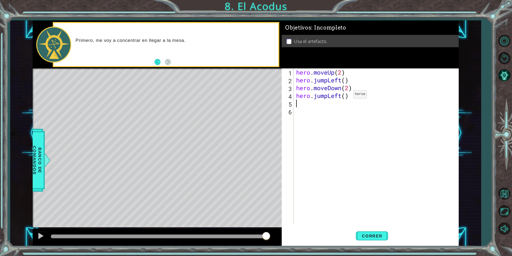
click at [345, 95] on div "hero . moveUp ( 2 ) hero . jumpLeft ( ) hero . moveDown ( 2 ) hero . jumpLeft (…" at bounding box center [377, 153] width 165 height 171
type textarea "hero.jumpLeft(1)"
click at [301, 106] on div "hero . moveUp ( 2 ) hero . jumpLeft ( ) hero . moveDown ( 2 ) hero . jumpLeft (…" at bounding box center [377, 153] width 165 height 171
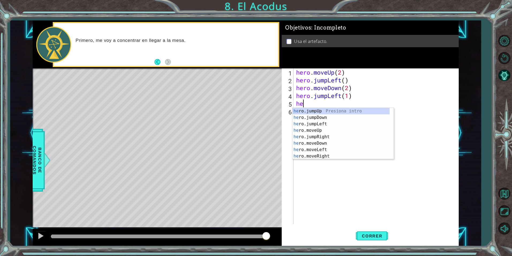
scroll to position [0, 0]
click at [312, 135] on div "hero .jumpUp Presiona intro hero .jumpDown Presiona intro hero .jumpLeft Presio…" at bounding box center [341, 140] width 97 height 64
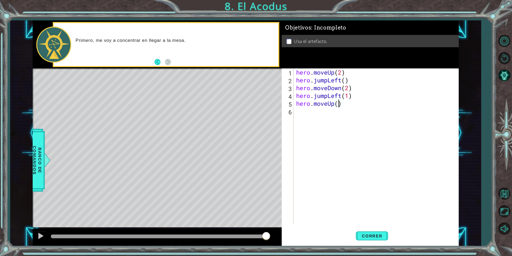
type textarea "hero.moveUp(3)"
click at [296, 116] on div "hero . moveUp ( 2 ) hero . jumpLeft ( ) hero . moveDown ( 2 ) hero . jumpLeft (…" at bounding box center [377, 153] width 165 height 171
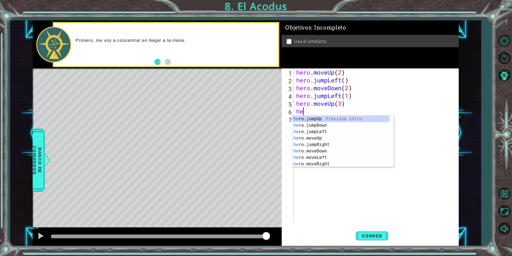
scroll to position [0, 0]
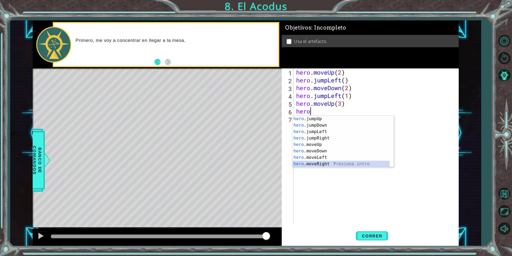
click at [338, 163] on div "hero .jumpUp Presiona intro hero .jumpDown Presiona intro hero .jumpLeft Presio…" at bounding box center [341, 147] width 97 height 64
type textarea "hero.moveRight(1)"
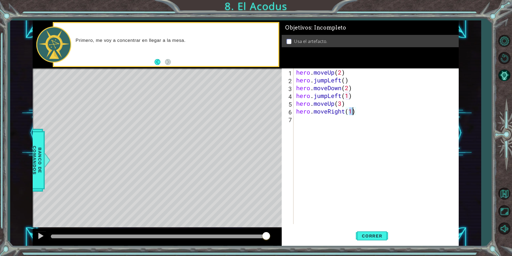
scroll to position [0, 2]
click at [296, 120] on div "hero . moveUp ( 2 ) hero . jumpLeft ( ) hero . moveDown ( 2 ) hero . jumpLeft (…" at bounding box center [377, 153] width 165 height 171
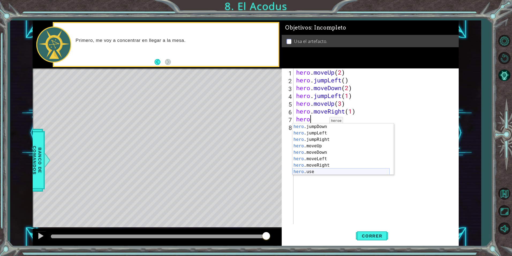
scroll to position [6, 0]
click at [306, 170] on div "hero .jumpDown Presiona intro hero .jumpLeft Presiona intro hero .jumpRight Pre…" at bounding box center [341, 155] width 97 height 64
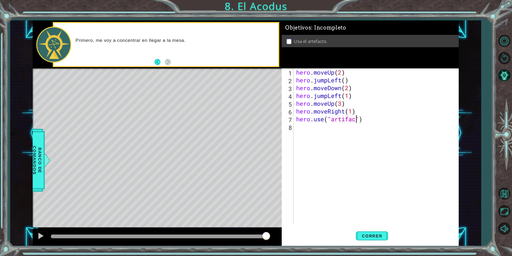
scroll to position [0, 3]
click at [360, 235] on span "Correr" at bounding box center [372, 235] width 31 height 5
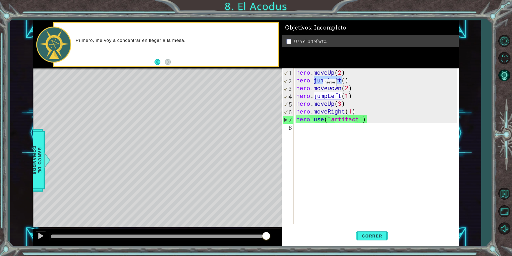
drag, startPoint x: 342, startPoint y: 81, endPoint x: 314, endPoint y: 84, distance: 28.1
click at [315, 84] on div "hero . moveUp ( 2 ) hero . jumpLeft ( ) hero . moveDown ( 2 ) hero . jumpLeft (…" at bounding box center [377, 153] width 165 height 171
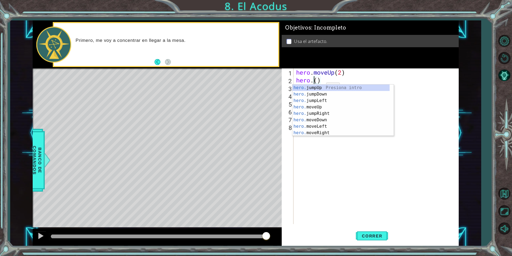
scroll to position [0, 0]
click at [320, 124] on div "hero. jumpUp Presiona intro hero. jumpDown Presiona intro hero. jumpLeft Presio…" at bounding box center [341, 116] width 97 height 64
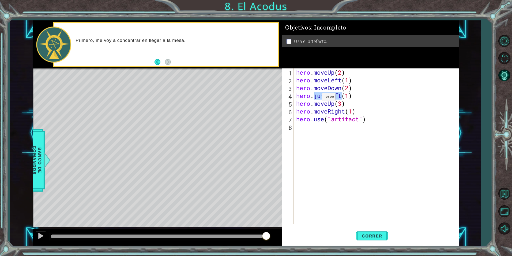
drag, startPoint x: 341, startPoint y: 97, endPoint x: 314, endPoint y: 98, distance: 27.1
click at [314, 98] on div "hero . moveUp ( 2 ) hero . moveLeft ( 1 ) hero . moveDown ( 2 ) hero . jumpLeft…" at bounding box center [377, 153] width 165 height 171
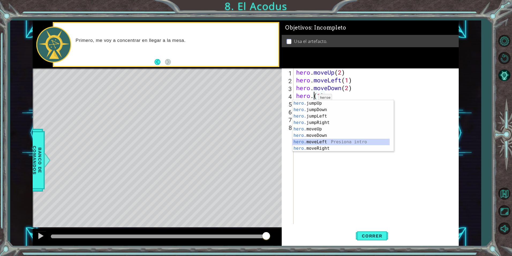
click at [298, 144] on div "hero. jumpUp Presiona intro hero. jumpDown Presiona intro hero. jumpLeft Presio…" at bounding box center [341, 132] width 97 height 64
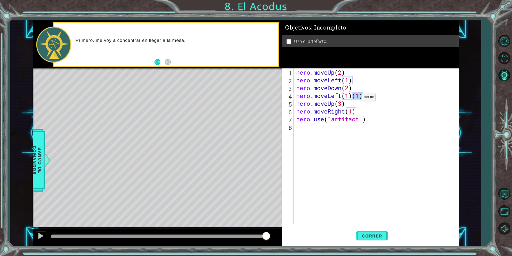
drag, startPoint x: 366, startPoint y: 97, endPoint x: 352, endPoint y: 100, distance: 14.9
click at [354, 99] on div "hero . moveUp ( 2 ) hero . moveLeft ( 1 ) hero . moveDown ( 2 ) hero . moveLeft…" at bounding box center [377, 153] width 165 height 171
click at [364, 236] on span "Correr" at bounding box center [372, 235] width 31 height 5
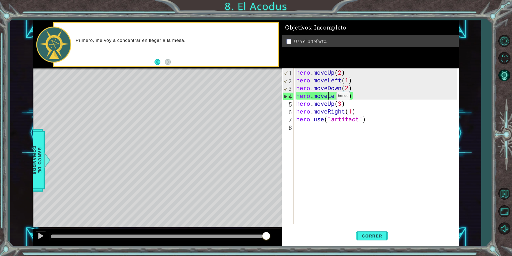
click at [329, 97] on div "hero . moveUp ( 2 ) hero . moveLeft ( 1 ) hero . moveDown ( 2 ) hero . moveLeft…" at bounding box center [377, 153] width 165 height 171
drag, startPoint x: 329, startPoint y: 97, endPoint x: 323, endPoint y: 96, distance: 5.6
click at [323, 96] on div "hero . moveUp ( 2 ) hero . moveLeft ( 1 ) hero . moveDown ( 2 ) hero . moveLeft…" at bounding box center [377, 153] width 165 height 171
click at [329, 96] on div "hero . moveUp ( 2 ) hero . moveLeft ( 1 ) hero . moveDown ( 2 ) hero . moveLeft…" at bounding box center [376, 145] width 162 height 155
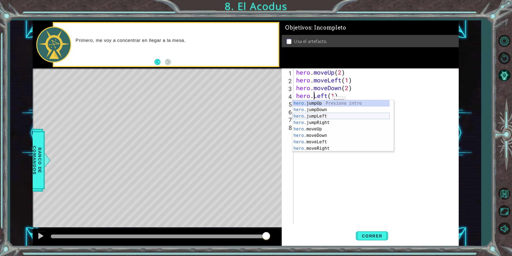
click at [319, 115] on div "hero. jumpUp Presiona intro hero. jumpDown Presiona intro hero. jumpLeft Presio…" at bounding box center [341, 132] width 97 height 64
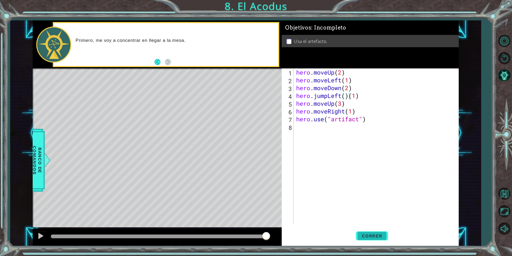
click at [374, 235] on span "Correr" at bounding box center [372, 235] width 31 height 5
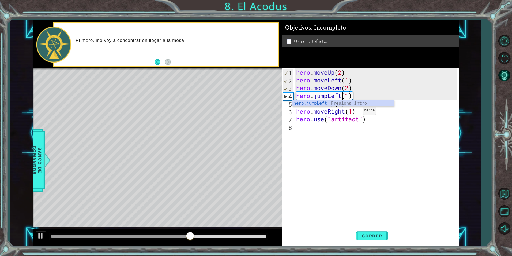
click at [355, 112] on div "hero . moveUp ( 2 ) hero . moveLeft ( 1 ) hero . moveDown ( 2 ) hero . jumpLeft…" at bounding box center [377, 153] width 165 height 171
type textarea "hero.moveRight(1)"
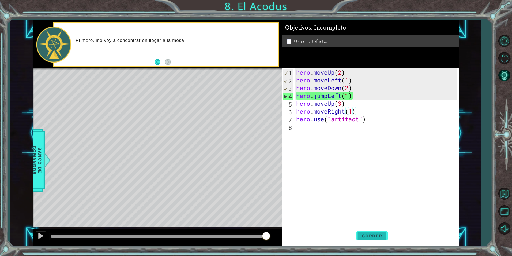
click at [367, 235] on span "Correr" at bounding box center [372, 235] width 31 height 5
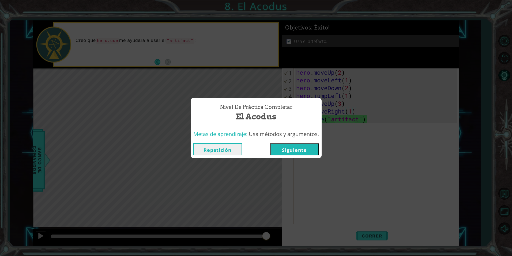
click at [303, 151] on button "Siguiente" at bounding box center [294, 149] width 49 height 12
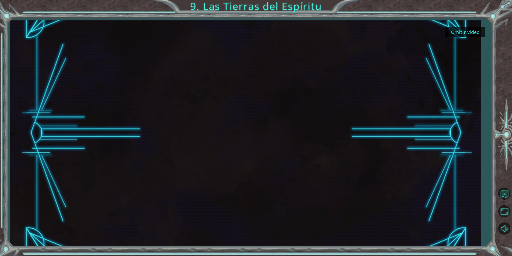
click at [461, 33] on button "Omitir video" at bounding box center [465, 32] width 40 height 10
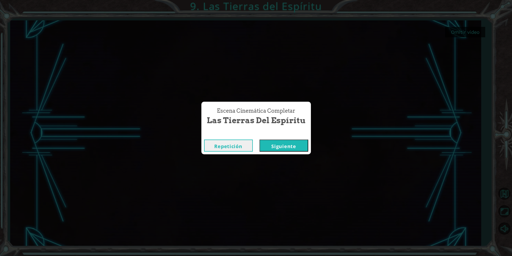
click at [269, 147] on button "Siguiente" at bounding box center [284, 145] width 49 height 12
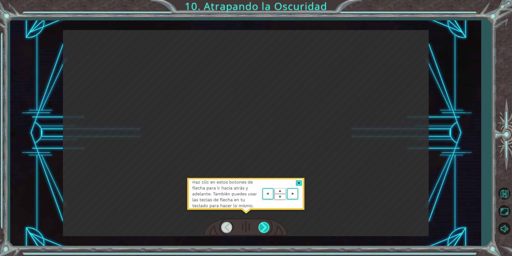
click at [266, 229] on div at bounding box center [265, 227] width 12 height 11
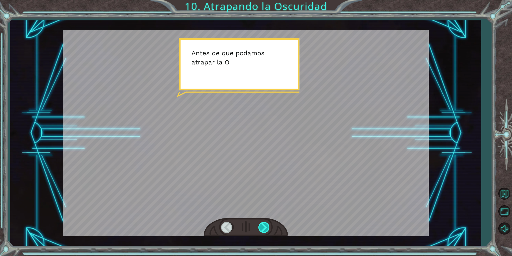
click at [269, 227] on div at bounding box center [265, 227] width 12 height 11
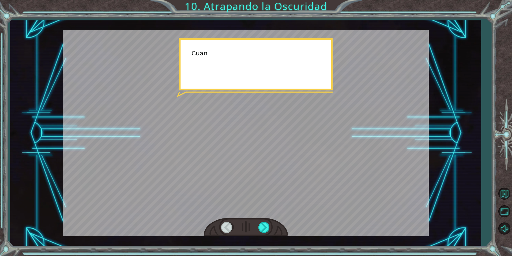
click at [272, 227] on div at bounding box center [246, 227] width 84 height 18
drag, startPoint x: 267, startPoint y: 227, endPoint x: 270, endPoint y: 225, distance: 3.0
click at [268, 227] on div at bounding box center [265, 227] width 12 height 11
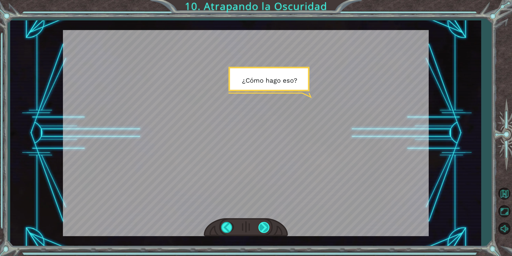
click at [264, 229] on div at bounding box center [265, 227] width 12 height 11
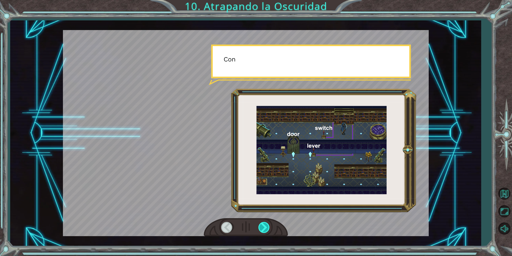
click at [264, 229] on div at bounding box center [265, 227] width 12 height 11
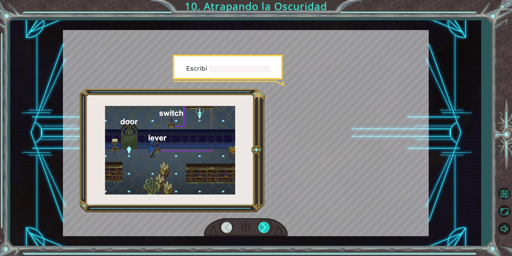
click at [264, 229] on div at bounding box center [265, 227] width 12 height 11
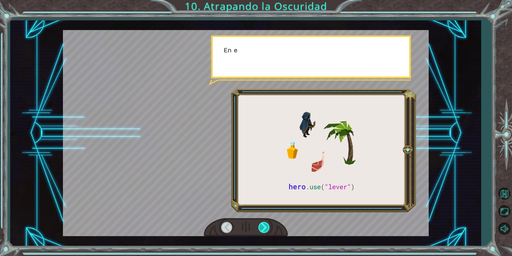
click at [265, 229] on div at bounding box center [265, 227] width 12 height 11
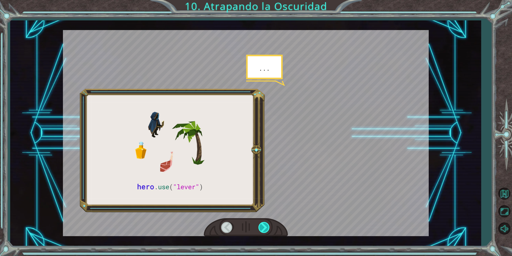
click at [265, 229] on div at bounding box center [265, 227] width 12 height 11
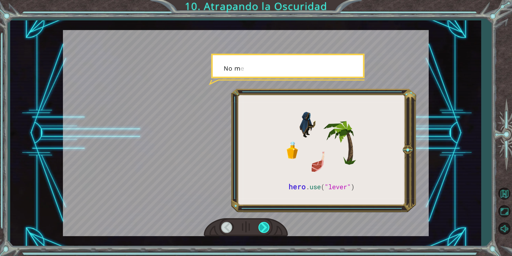
click at [265, 229] on div at bounding box center [265, 227] width 12 height 11
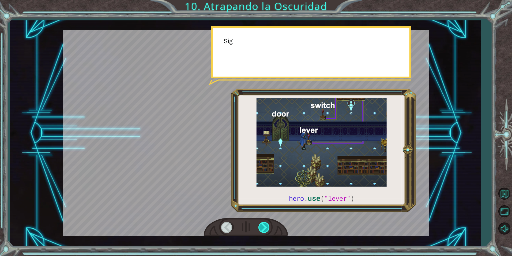
click at [265, 229] on div at bounding box center [265, 227] width 12 height 11
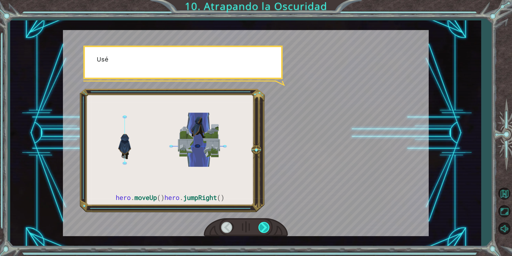
click at [264, 228] on div at bounding box center [265, 227] width 12 height 11
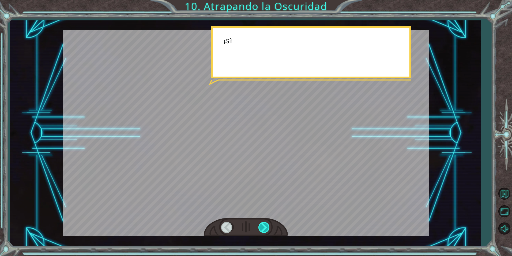
click at [264, 228] on div at bounding box center [265, 227] width 12 height 11
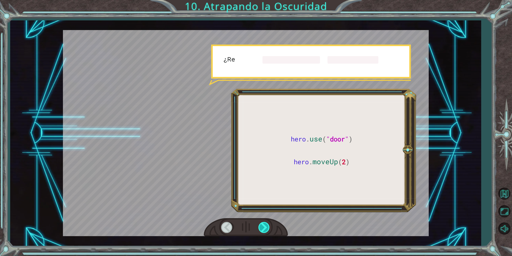
click at [264, 228] on div at bounding box center [265, 227] width 12 height 11
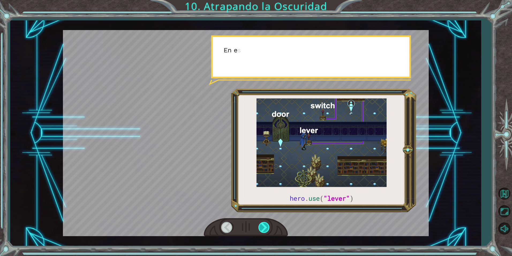
click at [264, 228] on div at bounding box center [265, 227] width 12 height 11
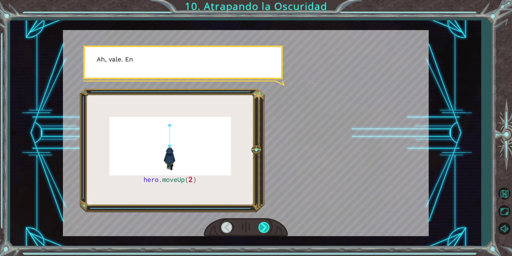
click at [264, 228] on div at bounding box center [265, 227] width 12 height 11
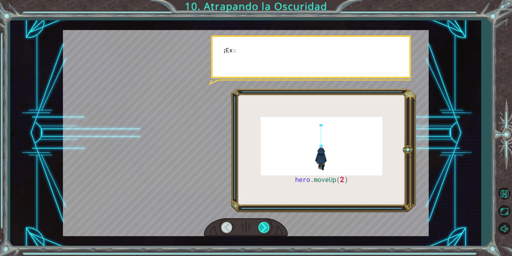
click at [264, 228] on div at bounding box center [265, 227] width 12 height 11
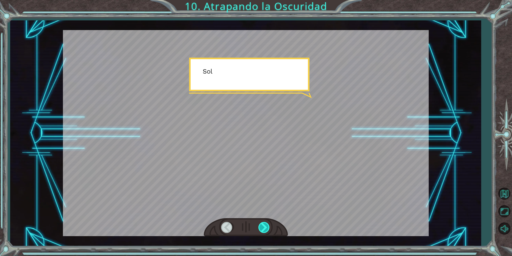
click at [264, 228] on div at bounding box center [265, 227] width 12 height 11
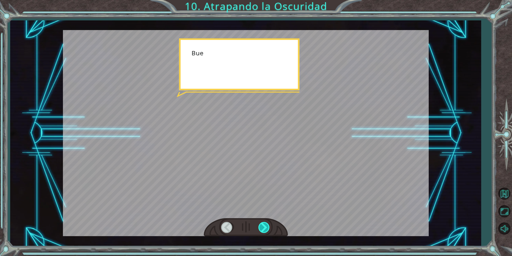
click at [264, 228] on div at bounding box center [265, 227] width 12 height 11
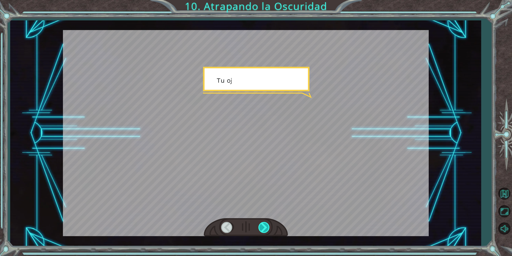
click at [264, 228] on div at bounding box center [265, 227] width 12 height 11
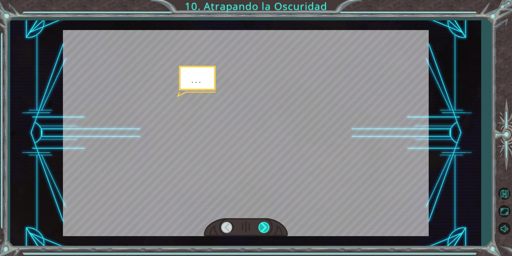
click at [264, 228] on div at bounding box center [265, 227] width 12 height 11
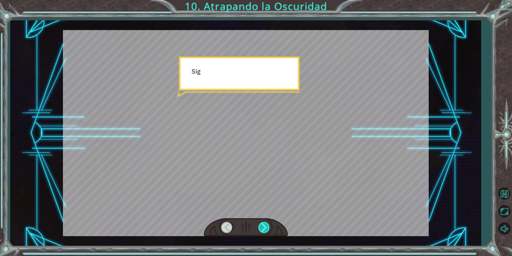
click at [264, 228] on div at bounding box center [265, 227] width 12 height 11
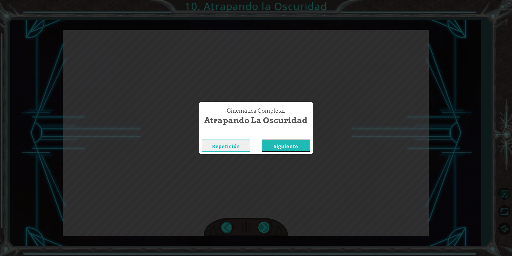
click at [264, 228] on div "Cinemática Completar Atrapando la Oscuridad Repetición [GEOGRAPHIC_DATA]" at bounding box center [256, 128] width 512 height 256
click at [263, 149] on button "Siguiente" at bounding box center [286, 145] width 49 height 12
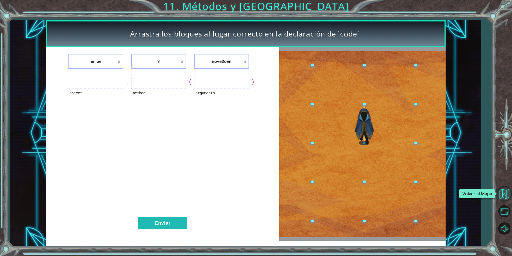
click at [506, 197] on button "Volver al Mapa" at bounding box center [505, 194] width 16 height 16
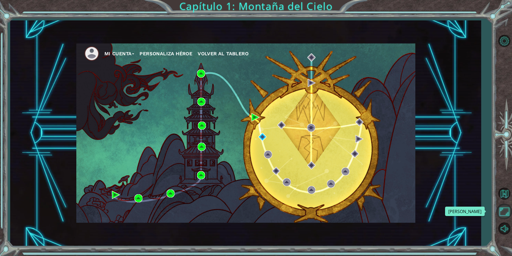
click at [502, 217] on button "Maximizar Navegador" at bounding box center [505, 211] width 16 height 16
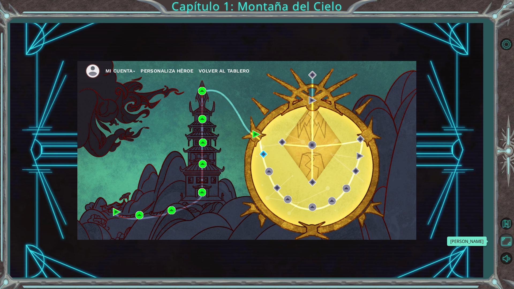
click at [503, 244] on button "Maximizar Navegador" at bounding box center [507, 242] width 16 height 16
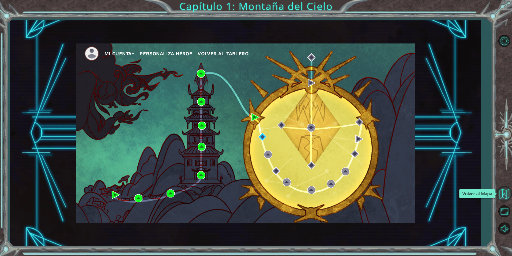
click at [506, 198] on button "Volver al Mapa" at bounding box center [505, 194] width 16 height 16
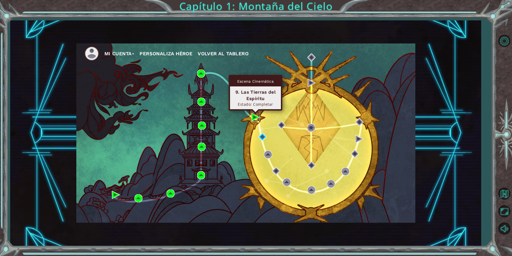
click at [252, 116] on img at bounding box center [256, 117] width 8 height 8
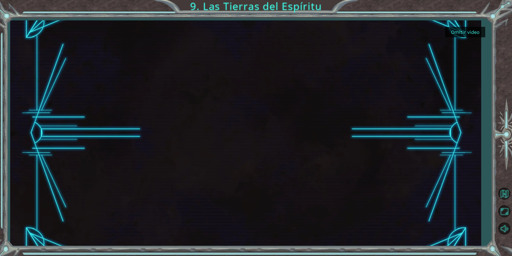
click at [457, 31] on button "Omitir video" at bounding box center [465, 32] width 40 height 10
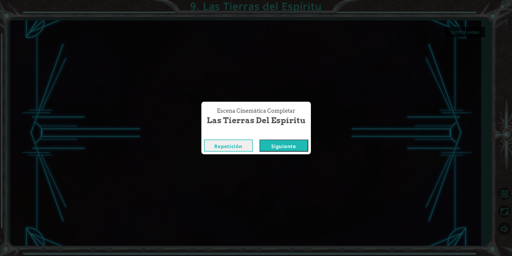
click at [286, 143] on button "Siguiente" at bounding box center [284, 145] width 49 height 12
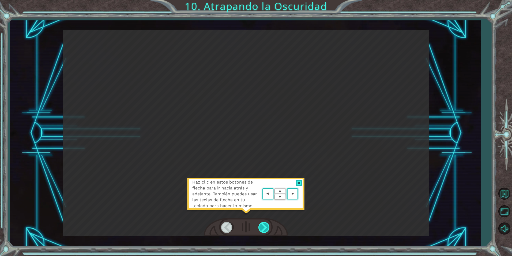
click at [262, 226] on div at bounding box center [265, 227] width 12 height 11
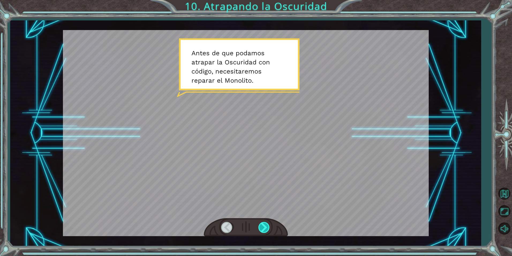
click at [262, 226] on div at bounding box center [265, 227] width 12 height 11
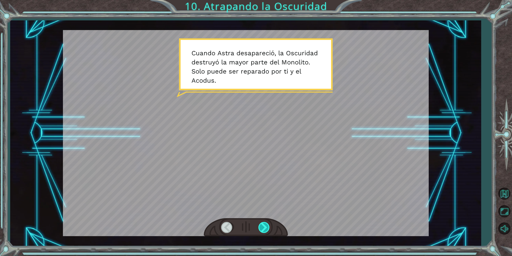
click at [261, 228] on div at bounding box center [265, 227] width 12 height 11
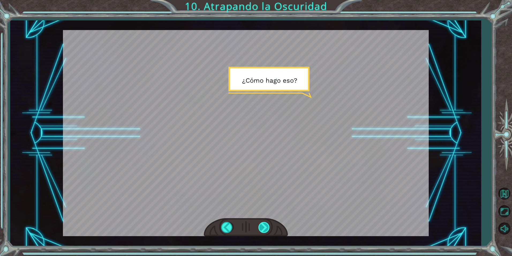
click at [261, 228] on div at bounding box center [265, 227] width 12 height 11
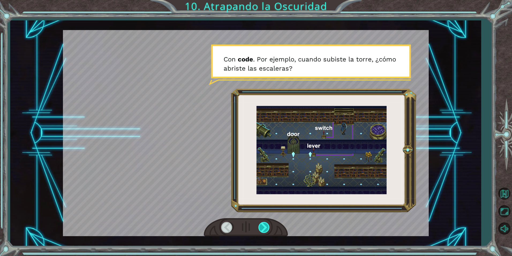
click at [261, 228] on div at bounding box center [265, 227] width 12 height 11
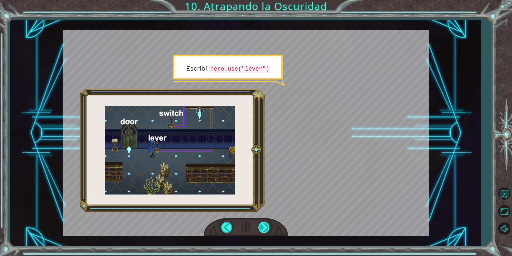
click at [264, 230] on div at bounding box center [265, 227] width 12 height 11
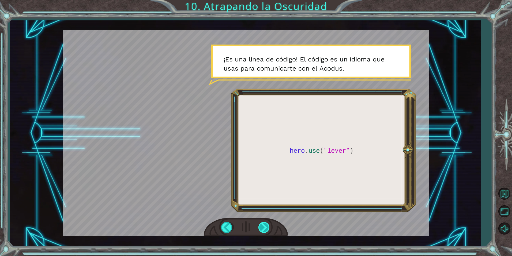
click at [267, 230] on div at bounding box center [265, 227] width 12 height 11
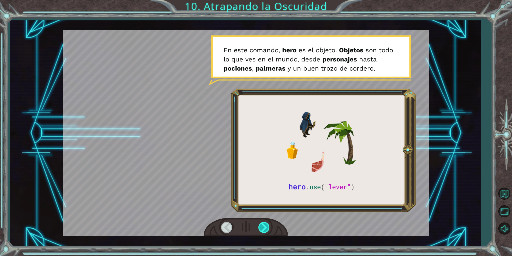
click at [269, 229] on div at bounding box center [265, 227] width 12 height 11
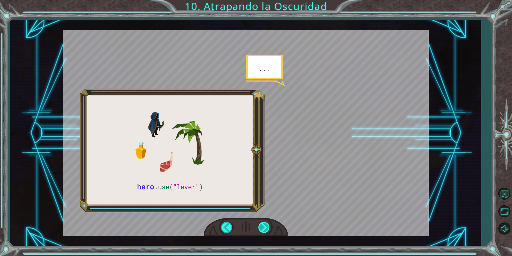
click at [270, 229] on div at bounding box center [265, 227] width 12 height 11
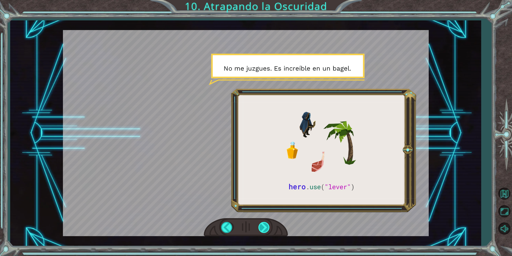
click at [264, 225] on div at bounding box center [265, 227] width 12 height 11
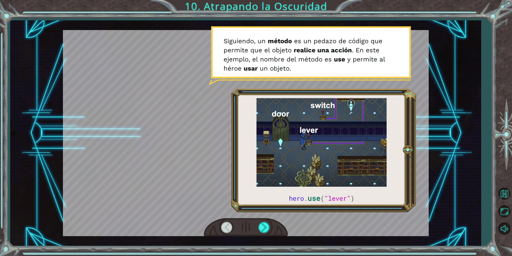
click at [258, 219] on div at bounding box center [246, 227] width 84 height 18
click at [263, 225] on div at bounding box center [265, 227] width 12 height 11
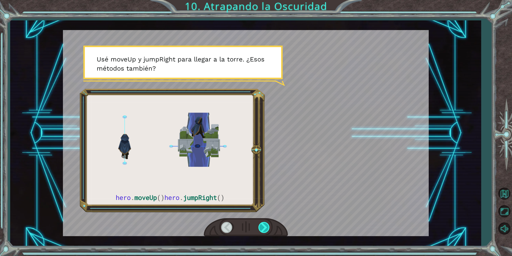
click at [263, 225] on div at bounding box center [265, 227] width 12 height 11
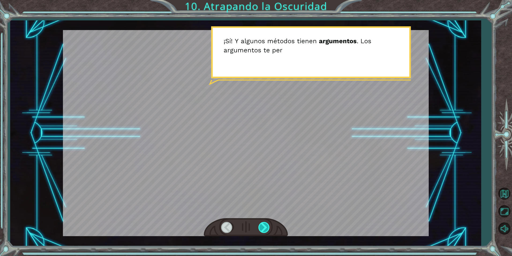
click at [263, 225] on div at bounding box center [265, 227] width 12 height 11
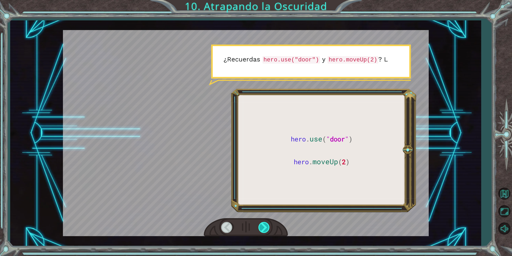
click at [263, 225] on div at bounding box center [265, 227] width 12 height 11
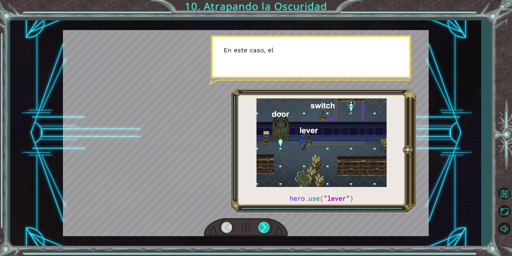
click at [264, 225] on div at bounding box center [265, 227] width 12 height 11
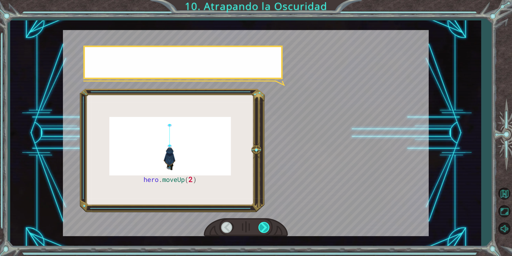
click at [264, 225] on div at bounding box center [265, 227] width 12 height 11
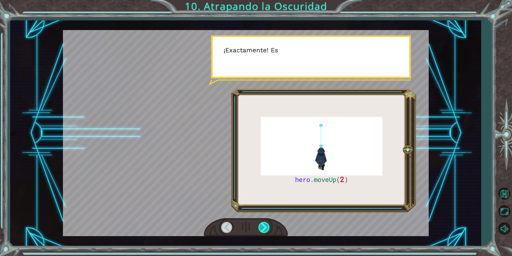
click at [264, 225] on div at bounding box center [265, 227] width 12 height 11
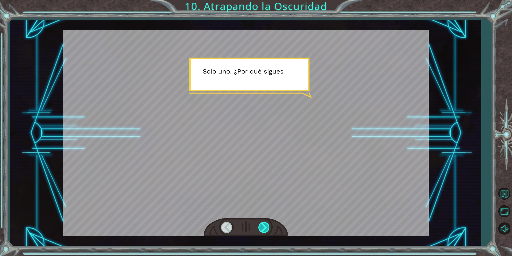
click at [267, 230] on div at bounding box center [265, 227] width 12 height 11
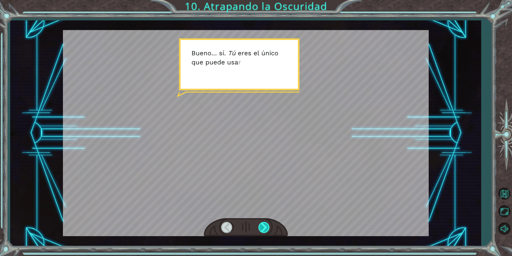
click at [267, 230] on div at bounding box center [265, 227] width 12 height 11
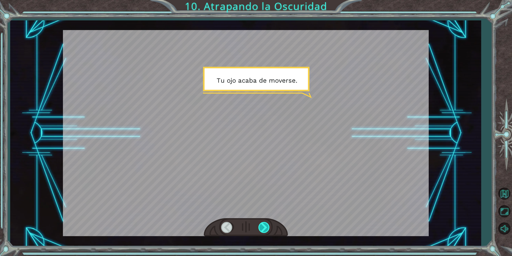
click at [267, 230] on div at bounding box center [265, 227] width 12 height 11
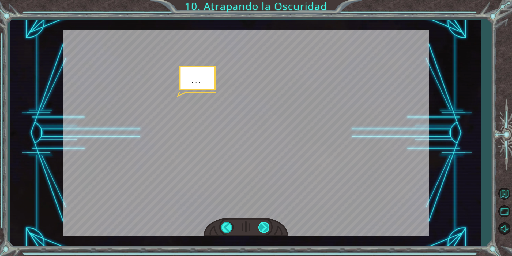
click at [266, 227] on div at bounding box center [265, 227] width 12 height 11
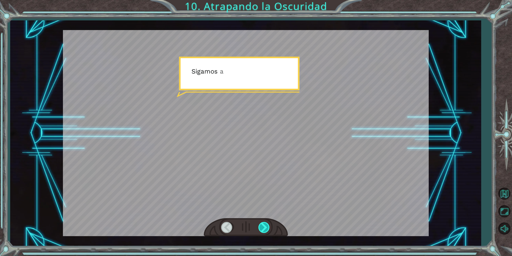
click at [267, 227] on div at bounding box center [265, 227] width 12 height 11
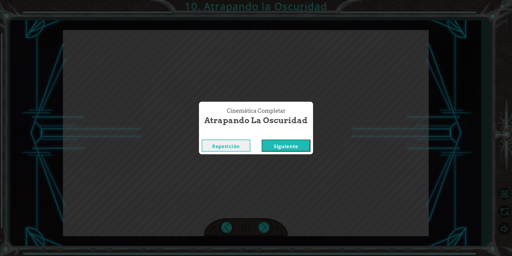
click at [286, 147] on button "Siguiente" at bounding box center [286, 145] width 49 height 12
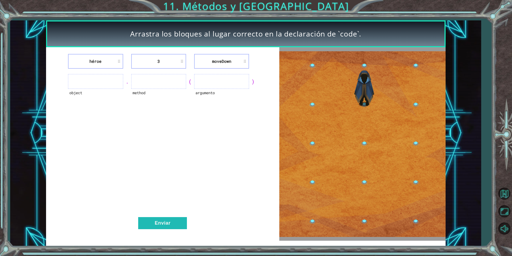
click at [80, 83] on ul at bounding box center [95, 81] width 55 height 15
click at [118, 62] on li "héroe" at bounding box center [95, 61] width 55 height 15
click at [190, 83] on div "(" at bounding box center [190, 82] width 8 height 8
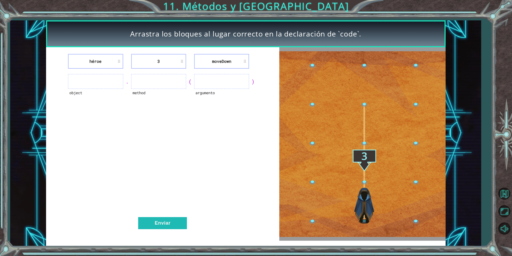
click at [217, 84] on ul at bounding box center [221, 81] width 55 height 15
click at [98, 79] on ul at bounding box center [95, 81] width 55 height 15
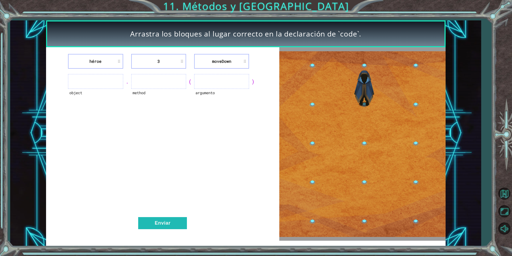
click at [84, 80] on ul at bounding box center [95, 81] width 55 height 15
click at [120, 60] on li "héroe" at bounding box center [95, 61] width 55 height 15
drag, startPoint x: 195, startPoint y: 77, endPoint x: 210, endPoint y: 84, distance: 16.7
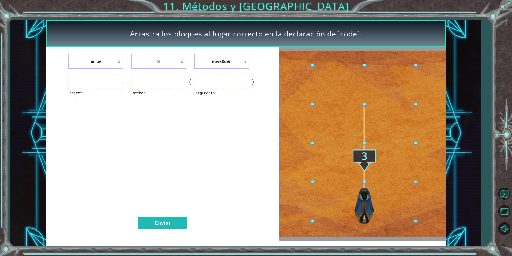
click at [197, 81] on ul at bounding box center [221, 81] width 55 height 15
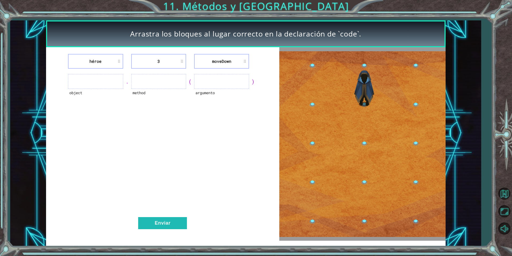
drag, startPoint x: 210, startPoint y: 84, endPoint x: 180, endPoint y: 138, distance: 61.0
click at [207, 86] on ul at bounding box center [221, 81] width 55 height 15
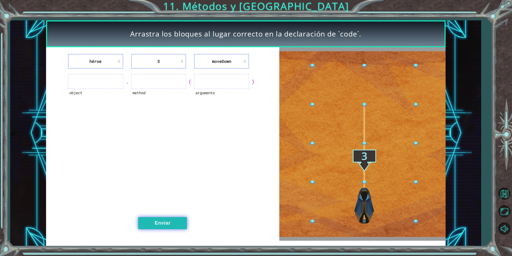
click at [155, 222] on button "Enviar" at bounding box center [162, 223] width 49 height 12
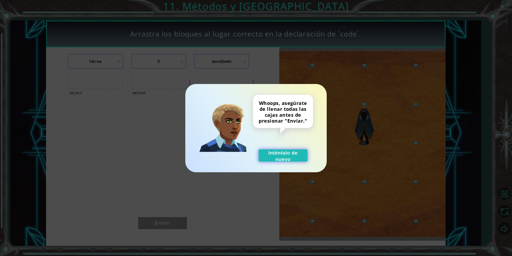
click at [284, 157] on button "Inténtalo de nuevo" at bounding box center [283, 155] width 49 height 12
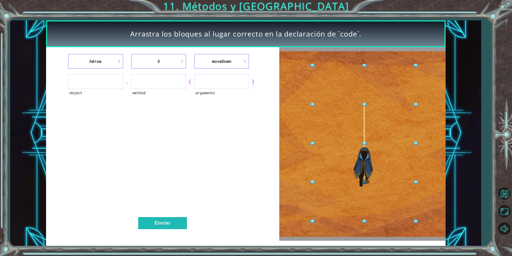
click at [74, 93] on div "object" at bounding box center [95, 96] width 55 height 15
click at [75, 95] on div "object" at bounding box center [95, 96] width 55 height 15
drag, startPoint x: 75, startPoint y: 95, endPoint x: 83, endPoint y: 101, distance: 9.7
click at [83, 101] on div "object" at bounding box center [95, 96] width 55 height 15
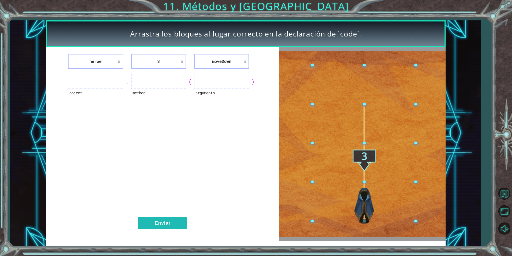
click at [74, 81] on ul at bounding box center [95, 81] width 55 height 15
drag, startPoint x: 67, startPoint y: 72, endPoint x: 89, endPoint y: 66, distance: 22.7
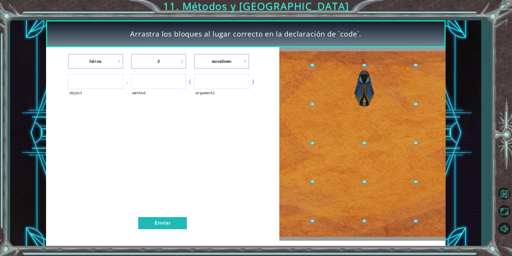
click at [106, 103] on div "héroe 3 [GEOGRAPHIC_DATA] object . method ( argumento ) Enviar" at bounding box center [163, 143] width 234 height 193
click at [106, 59] on li "héroe" at bounding box center [95, 61] width 55 height 15
drag, startPoint x: 118, startPoint y: 96, endPoint x: 85, endPoint y: 72, distance: 41.0
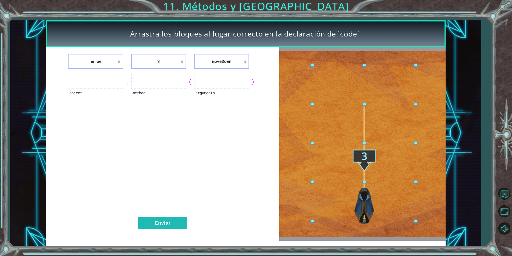
click at [117, 96] on div "object" at bounding box center [95, 96] width 55 height 15
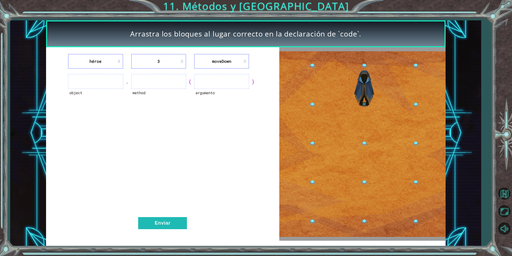
drag, startPoint x: 62, startPoint y: 57, endPoint x: 82, endPoint y: 73, distance: 25.9
click at [62, 58] on div "héroe 3 [GEOGRAPHIC_DATA]" at bounding box center [163, 61] width 220 height 15
click at [87, 77] on ul at bounding box center [95, 81] width 55 height 15
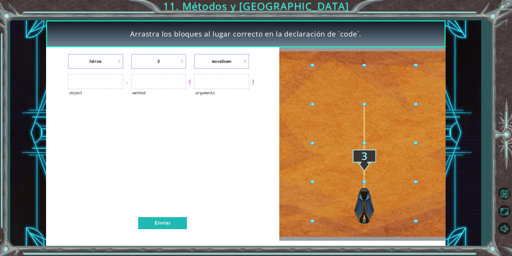
click at [87, 77] on ul at bounding box center [95, 81] width 55 height 15
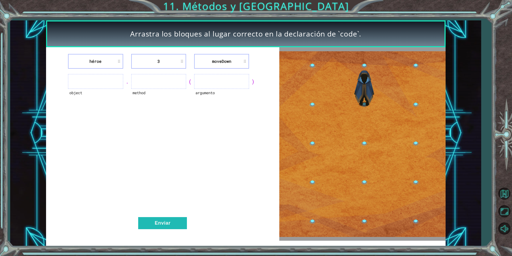
click at [149, 82] on ul at bounding box center [158, 81] width 55 height 15
click at [148, 88] on ul at bounding box center [158, 81] width 55 height 15
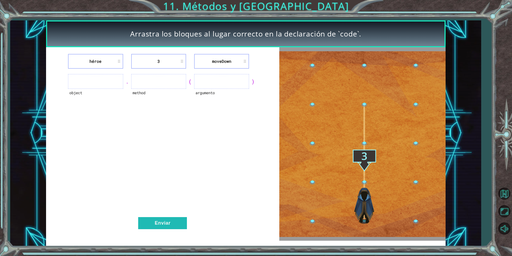
drag, startPoint x: 220, startPoint y: 79, endPoint x: 208, endPoint y: 80, distance: 12.4
click at [208, 80] on ul at bounding box center [221, 81] width 55 height 15
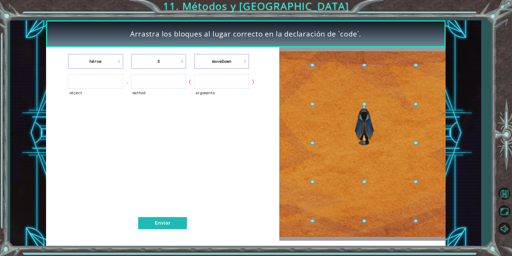
click at [159, 80] on ul at bounding box center [158, 81] width 55 height 15
click at [105, 76] on ul at bounding box center [95, 81] width 55 height 15
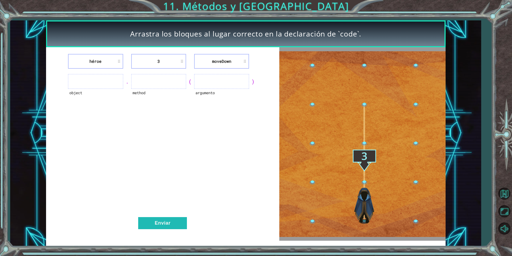
click at [97, 76] on ul at bounding box center [95, 81] width 55 height 15
click at [95, 76] on ul at bounding box center [95, 81] width 55 height 15
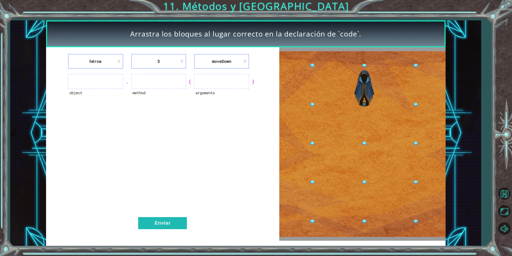
click at [94, 82] on ul at bounding box center [95, 81] width 55 height 15
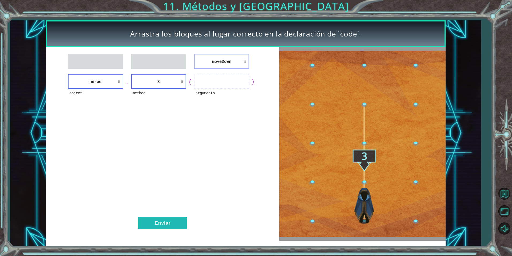
click at [164, 81] on li "3" at bounding box center [158, 81] width 55 height 15
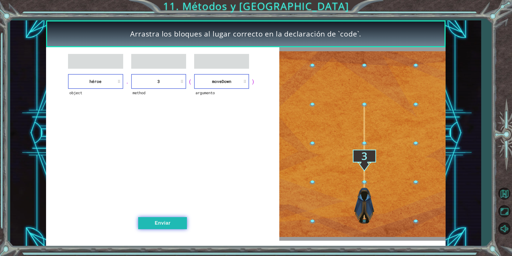
click at [156, 221] on button "Enviar" at bounding box center [162, 223] width 49 height 12
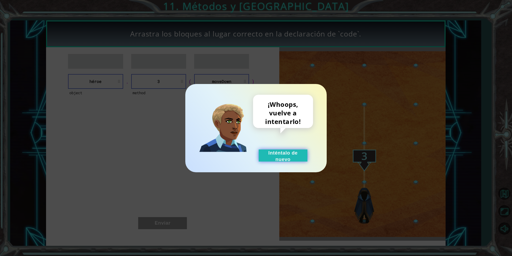
click at [266, 156] on button "Inténtalo de nuevo" at bounding box center [283, 155] width 49 height 12
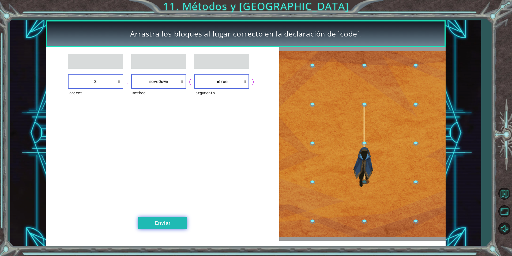
click at [162, 225] on button "Enviar" at bounding box center [162, 223] width 49 height 12
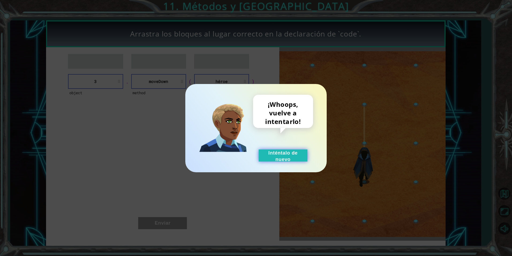
click at [279, 155] on button "Inténtalo de nuevo" at bounding box center [283, 155] width 49 height 12
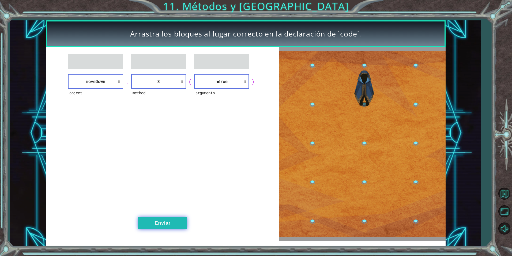
click at [159, 223] on button "Enviar" at bounding box center [162, 223] width 49 height 12
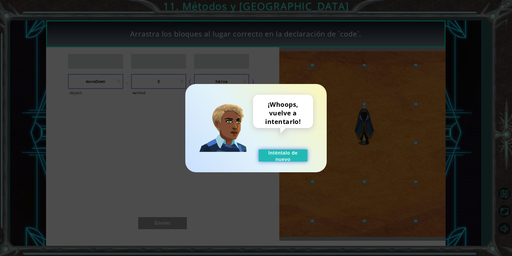
click at [276, 154] on button "Inténtalo de nuevo" at bounding box center [283, 155] width 49 height 12
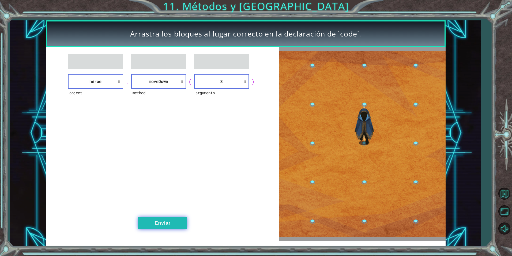
click at [150, 222] on button "Enviar" at bounding box center [162, 223] width 49 height 12
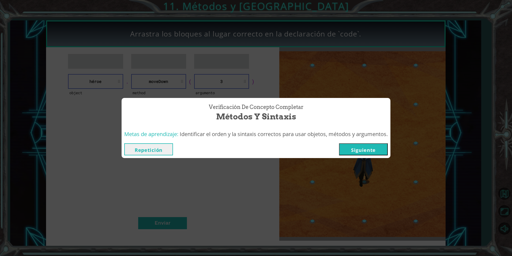
click at [364, 148] on button "Siguiente" at bounding box center [363, 149] width 49 height 12
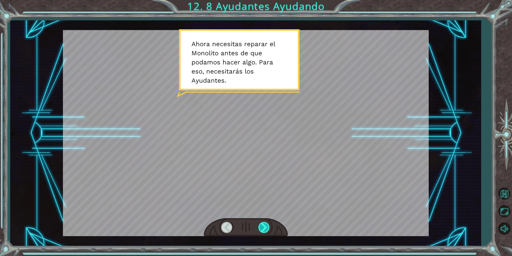
click at [263, 229] on div at bounding box center [265, 227] width 12 height 11
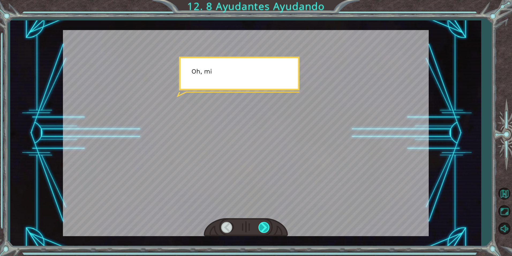
click at [263, 229] on div at bounding box center [265, 227] width 12 height 11
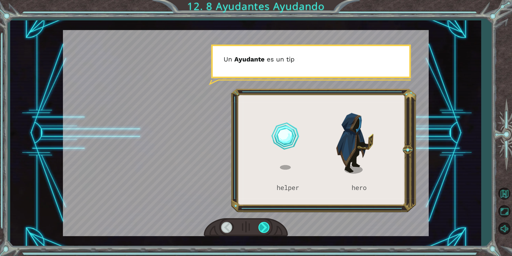
click at [263, 229] on div at bounding box center [265, 227] width 12 height 11
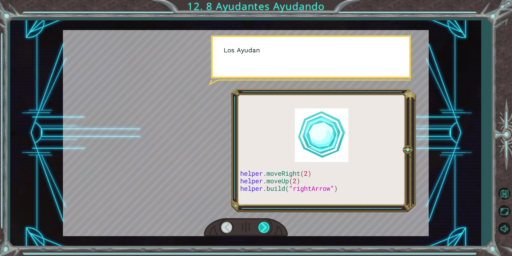
click at [263, 229] on div at bounding box center [265, 227] width 12 height 11
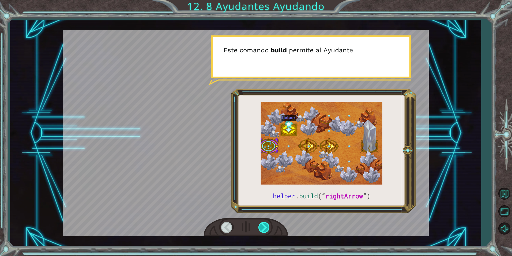
click at [263, 230] on div at bounding box center [265, 227] width 12 height 11
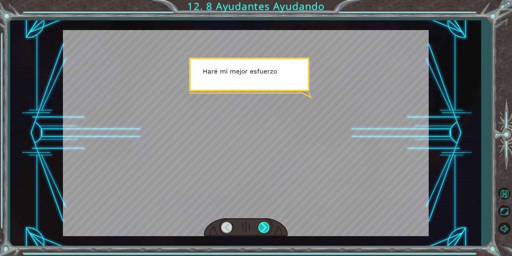
click at [263, 229] on div at bounding box center [265, 227] width 12 height 11
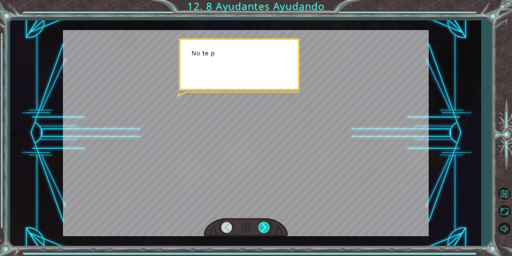
click at [263, 229] on div at bounding box center [265, 227] width 12 height 11
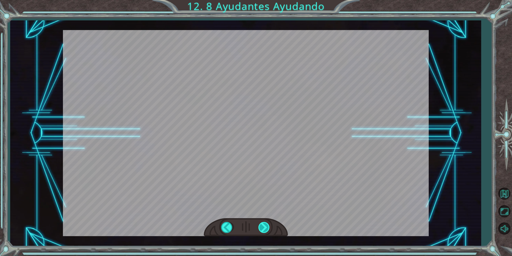
click at [263, 229] on div at bounding box center [265, 227] width 12 height 11
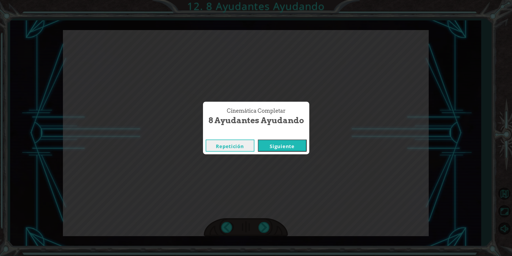
click at [284, 144] on button "Siguiente" at bounding box center [282, 145] width 49 height 12
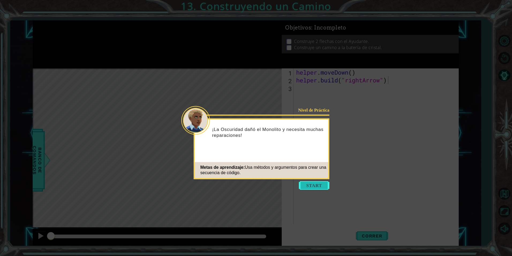
click at [314, 185] on button "Start" at bounding box center [314, 185] width 31 height 9
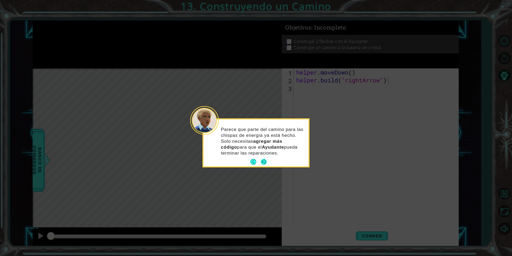
click at [267, 164] on button "Next" at bounding box center [264, 162] width 6 height 6
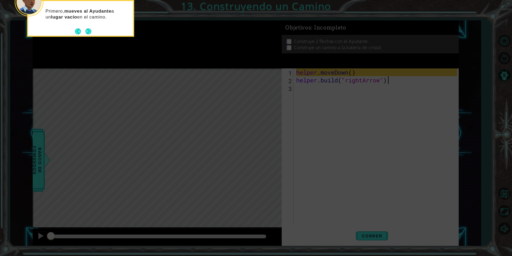
click at [93, 34] on div "Primero, mueves al Ayudante a un lugar vacío en el camino." at bounding box center [80, 18] width 107 height 37
click at [89, 33] on button "Next" at bounding box center [88, 31] width 6 height 6
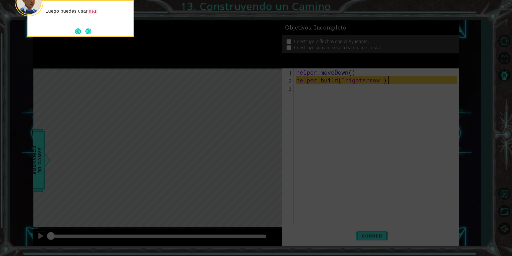
click at [89, 33] on button "Next" at bounding box center [88, 31] width 6 height 6
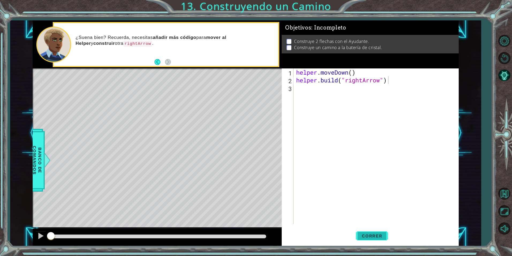
click at [370, 238] on span "Correr" at bounding box center [372, 235] width 31 height 5
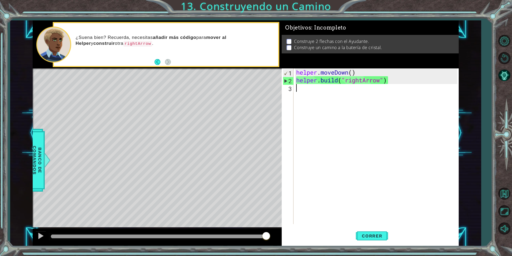
click at [298, 91] on div "helper . moveDown ( ) helper . build ( "rightArrow" )" at bounding box center [377, 153] width 165 height 171
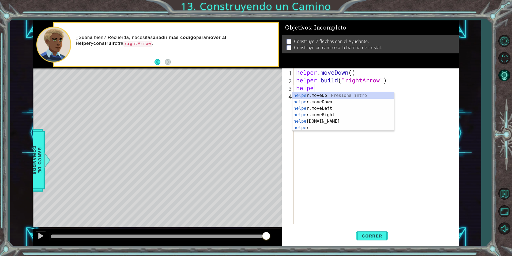
scroll to position [0, 1]
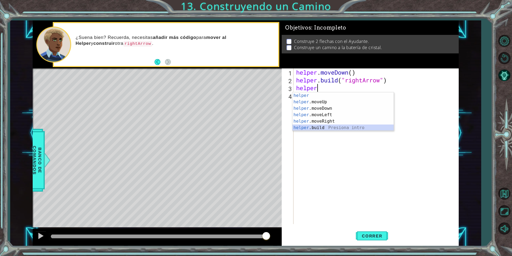
click at [312, 129] on div "helper Presiona intro helper .moveUp Presiona intro helper .moveDown Presiona i…" at bounding box center [343, 117] width 101 height 51
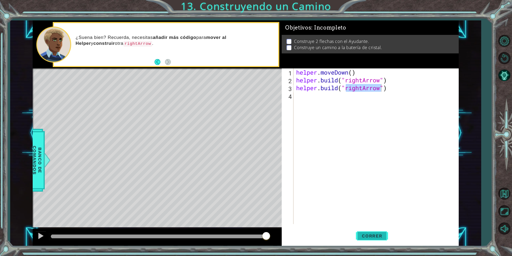
click at [378, 229] on button "Correr" at bounding box center [372, 236] width 32 height 18
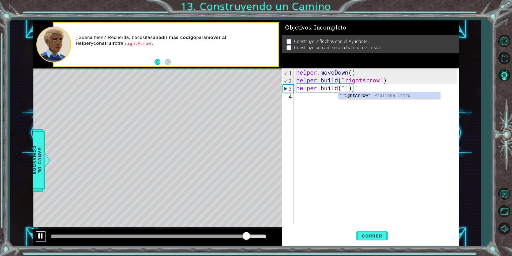
click at [39, 238] on div at bounding box center [40, 235] width 7 height 7
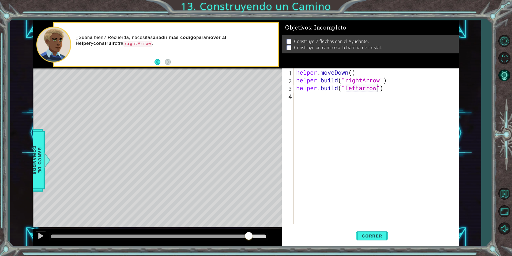
scroll to position [0, 4]
click at [363, 90] on div "helper . moveDown ( ) helper . build ( "rightArrow" ) helper . build ( "leftarr…" at bounding box center [377, 153] width 165 height 171
click at [363, 235] on span "Correr" at bounding box center [372, 235] width 31 height 5
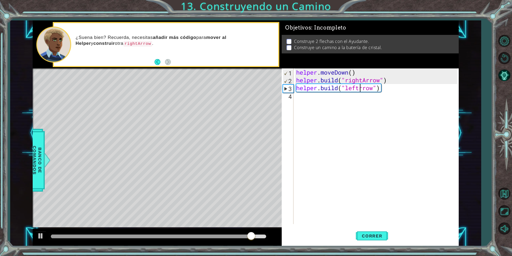
type textarea "[DOMAIN_NAME]("lefrrow")"
drag, startPoint x: 384, startPoint y: 91, endPoint x: 285, endPoint y: 89, distance: 99.4
click at [285, 89] on div "[DOMAIN_NAME]("lefrrow") 1 2 3 4 helper . moveDown ( ) helper . build ( "rightA…" at bounding box center [369, 145] width 175 height 155
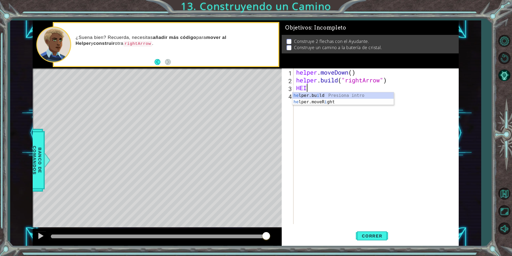
scroll to position [0, 0]
type textarea "H"
click at [325, 103] on div "helper Presiona intro helper .moveUp Presiona intro helper .moveDown Presiona i…" at bounding box center [343, 117] width 101 height 51
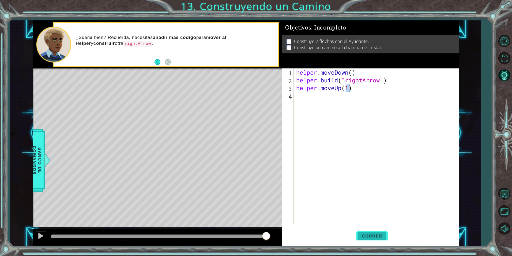
click at [377, 236] on span "Correr" at bounding box center [372, 235] width 31 height 5
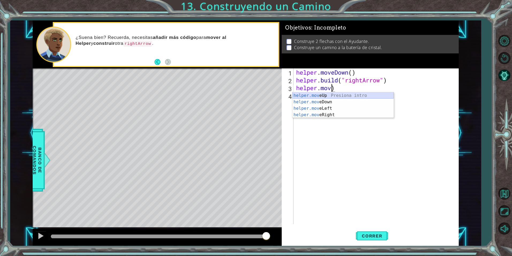
click at [329, 95] on div "helper.mov eUp Presiona intro helper.mov eDown Presiona intro helper.mov eLeft …" at bounding box center [343, 111] width 101 height 39
type textarea "helper.moveUp(1)"
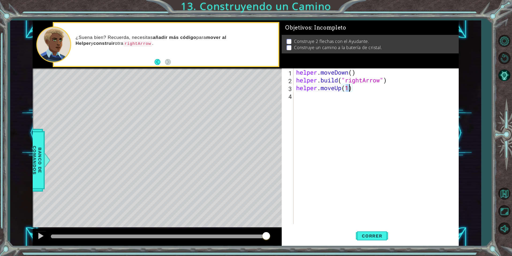
click at [297, 96] on div "helper . moveDown ( ) helper . build ( "rightArrow" ) helper . moveUp ( 1 )" at bounding box center [377, 153] width 165 height 171
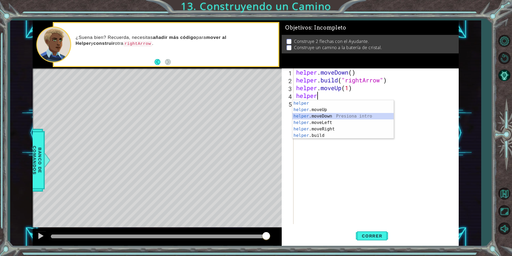
click at [324, 116] on div "helper Presiona intro helper .moveUp Presiona intro helper .moveDown Presiona i…" at bounding box center [343, 125] width 101 height 51
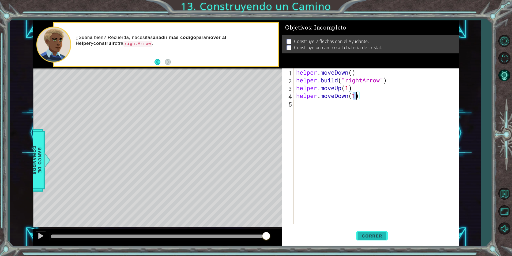
click at [367, 240] on button "Correr" at bounding box center [372, 236] width 32 height 18
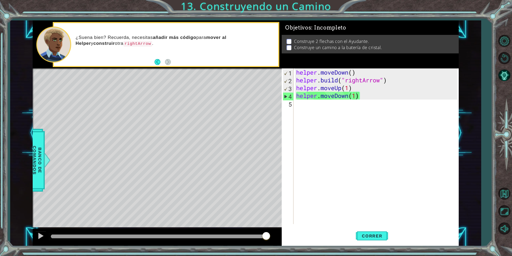
drag, startPoint x: 223, startPoint y: 139, endPoint x: 216, endPoint y: 177, distance: 38.2
click at [215, 176] on div "Level Map" at bounding box center [157, 147] width 248 height 158
click at [223, 176] on div "Level Map" at bounding box center [157, 147] width 248 height 158
click at [358, 98] on div "helper . moveDown ( ) helper . build ( "rightArrow" ) helper . moveUp ( 1 ) hel…" at bounding box center [377, 153] width 165 height 171
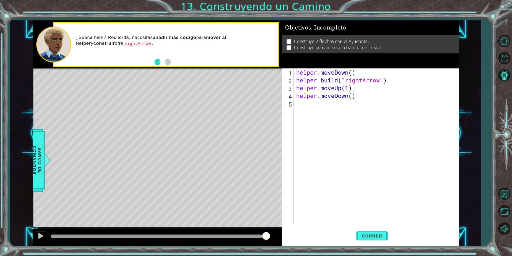
scroll to position [0, 3]
click at [368, 233] on span "Correr" at bounding box center [372, 235] width 31 height 5
click at [366, 233] on span "Correr" at bounding box center [372, 235] width 31 height 5
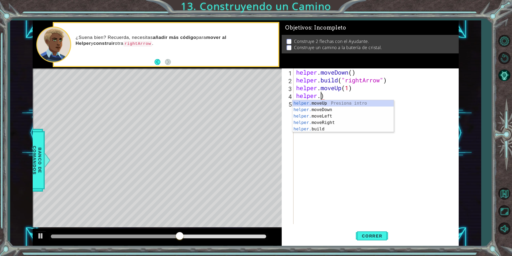
scroll to position [0, 1]
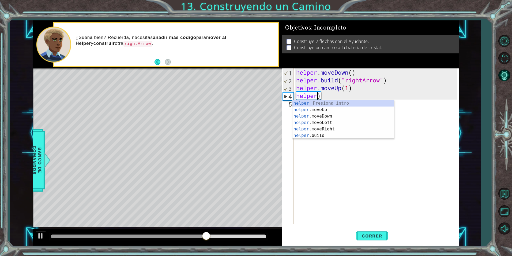
click at [325, 96] on div "helper . moveDown ( ) helper . build ( "rightArrow" ) helper . moveUp ( 1 ) hel…" at bounding box center [377, 153] width 165 height 171
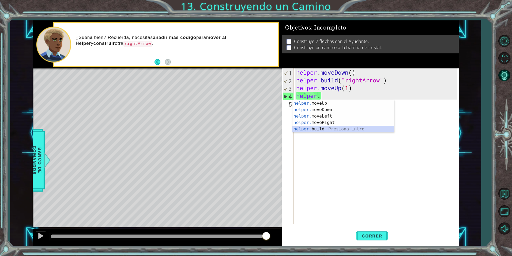
click at [316, 129] on div "helper. moveUp Presiona intro helper. moveDown Presiona intro helper. moveLeft …" at bounding box center [343, 122] width 101 height 45
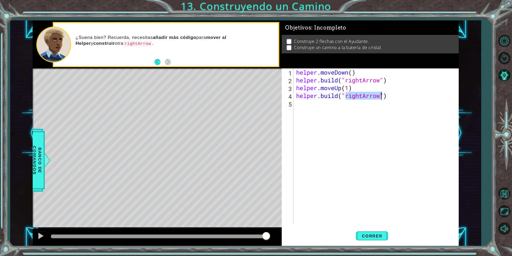
click at [363, 94] on div "helper . moveDown ( ) helper . build ( "rightArrow" ) helper . moveUp ( 1 ) hel…" at bounding box center [376, 145] width 162 height 155
click at [378, 236] on span "Correr" at bounding box center [372, 235] width 31 height 5
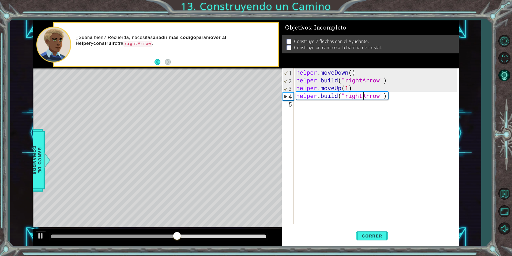
click at [284, 95] on div "4" at bounding box center [288, 96] width 10 height 8
click at [286, 95] on div "4" at bounding box center [288, 96] width 10 height 8
click at [372, 239] on button "Correr" at bounding box center [372, 236] width 32 height 18
click at [363, 96] on div "helper . moveDown ( ) helper . build ( "rightArrow" ) helper . moveUp ( 1 ) hel…" at bounding box center [377, 153] width 165 height 171
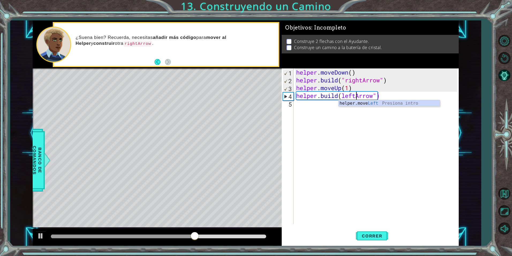
scroll to position [0, 3]
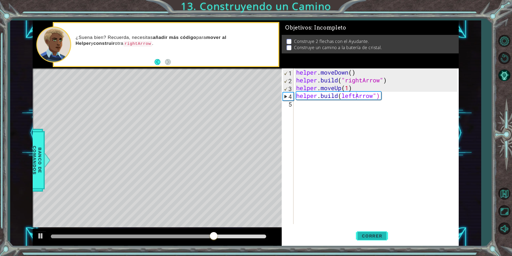
click at [366, 232] on button "Correr" at bounding box center [372, 236] width 32 height 18
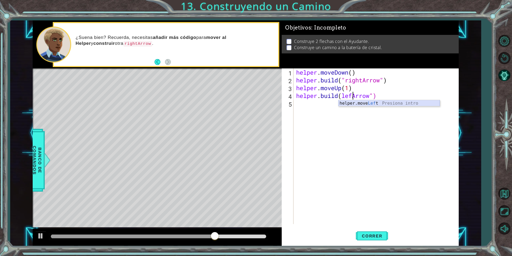
click at [369, 104] on div "helper.move Lef t Presiona intro" at bounding box center [389, 109] width 101 height 19
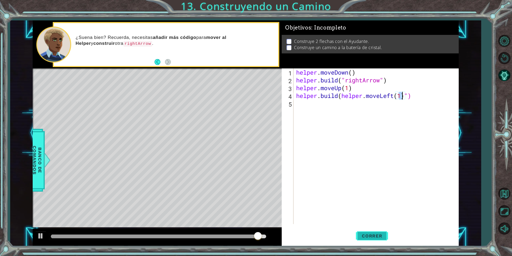
click at [383, 235] on span "Correr" at bounding box center [372, 235] width 31 height 5
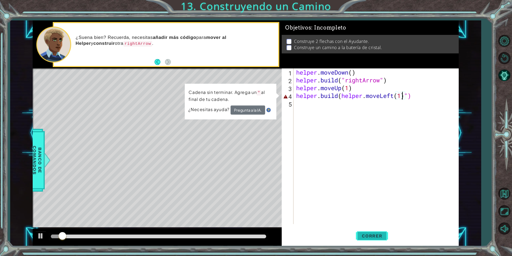
click at [370, 232] on button "Correr" at bounding box center [372, 236] width 32 height 18
click at [418, 98] on div "helper . moveDown ( ) helper . build ( "rightArrow" ) helper . moveUp ( 1 ) hel…" at bounding box center [377, 153] width 165 height 171
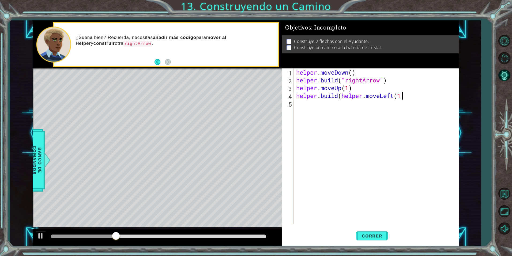
scroll to position [0, 5]
click at [364, 234] on span "Correr" at bounding box center [372, 235] width 31 height 5
click at [376, 236] on span "Correr" at bounding box center [372, 235] width 31 height 5
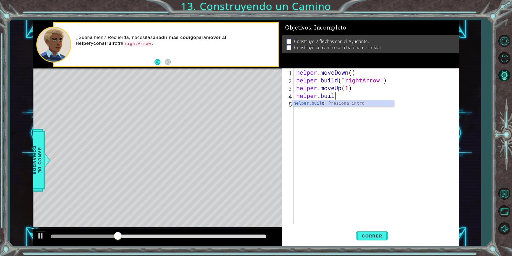
scroll to position [0, 0]
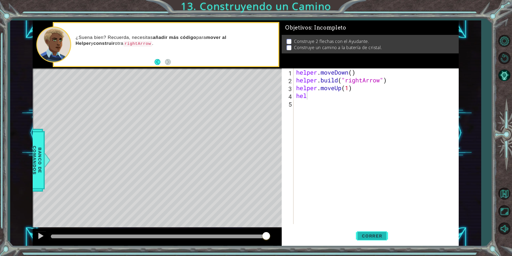
click at [372, 236] on span "Correr" at bounding box center [372, 235] width 31 height 5
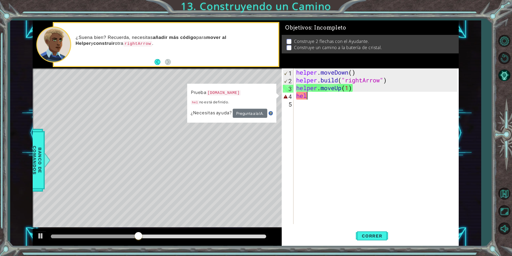
scroll to position [0, 0]
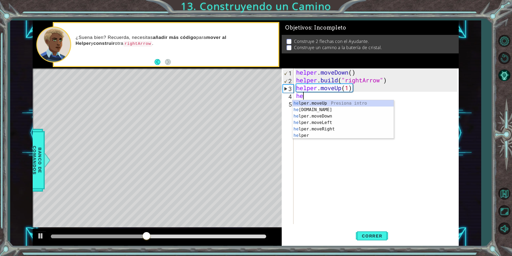
type textarea "h"
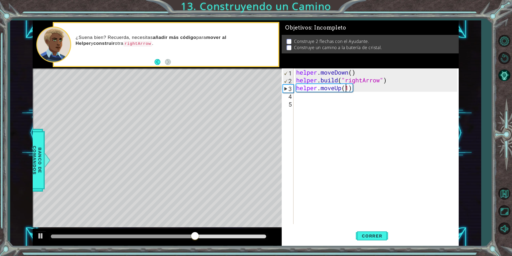
click at [348, 89] on div "helper . moveDown ( ) helper . build ( "rightArrow" ) helper . moveUp ( 1 )" at bounding box center [377, 153] width 165 height 171
click at [349, 88] on div "helper . moveDown ( ) helper . build ( "rightArrow" ) helper . moveUp ( 1 )" at bounding box center [377, 153] width 165 height 171
click at [354, 88] on div "helper . moveDown ( ) helper . build ( "rightArrow" ) helper . moveUp ( )" at bounding box center [377, 153] width 165 height 171
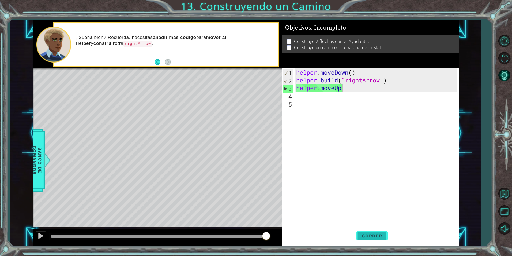
click at [379, 232] on button "Correr" at bounding box center [372, 236] width 32 height 18
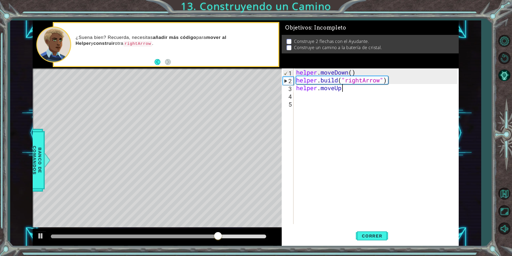
type textarea "helper.moveUph"
click at [302, 101] on div "helper . moveDown ( ) helper . build ( "rightArrow" ) helper . moveUph" at bounding box center [377, 153] width 165 height 171
click at [308, 92] on div "helper . moveDown ( ) helper . build ( "rightArrow" ) helper . moveUph" at bounding box center [377, 153] width 165 height 171
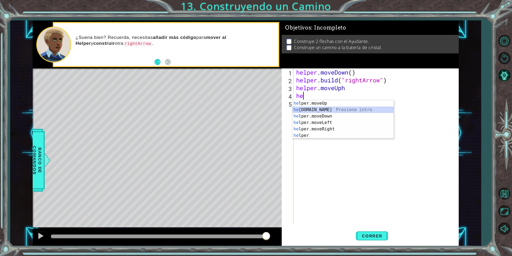
click at [312, 108] on div "he lper.moveUp Presiona intro he [DOMAIN_NAME] Presiona intro he lper.moveDown …" at bounding box center [343, 125] width 101 height 51
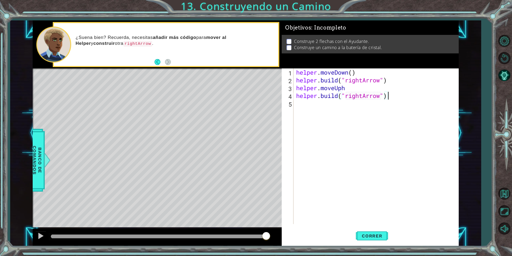
click at [391, 97] on div "helper . moveDown ( ) helper . build ( "rightArrow" ) helper . moveUph helper .…" at bounding box center [377, 153] width 165 height 171
click at [378, 233] on span "Correr" at bounding box center [372, 235] width 31 height 5
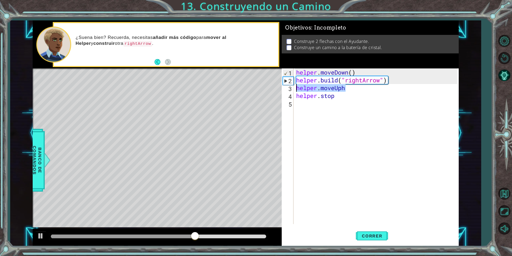
drag, startPoint x: 348, startPoint y: 90, endPoint x: 296, endPoint y: 89, distance: 51.4
click at [296, 89] on div "helper . moveDown ( ) helper . build ( "rightArrow" ) helper . moveUph helper .…" at bounding box center [377, 153] width 165 height 171
type textarea "helper.moveUph"
drag, startPoint x: 337, startPoint y: 96, endPoint x: 294, endPoint y: 97, distance: 42.4
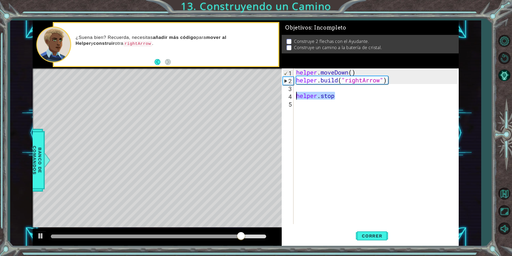
click at [294, 97] on div "1 2 3 4 5 helper . moveDown ( ) helper . build ( "rightArrow" ) helper . stop ה…" at bounding box center [369, 145] width 175 height 155
type textarea "helper.stop"
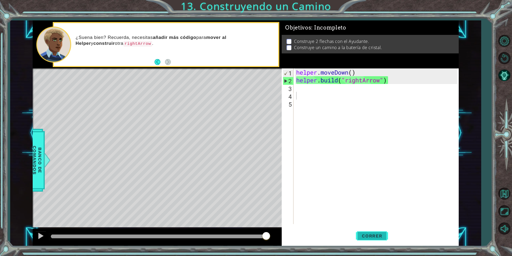
click at [375, 235] on span "Correr" at bounding box center [372, 235] width 31 height 5
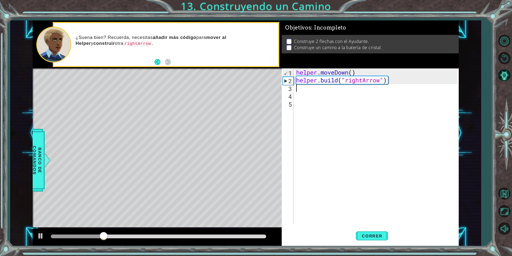
click at [297, 90] on div "helper . moveDown ( ) helper . build ( "rightArrow" )" at bounding box center [377, 153] width 165 height 171
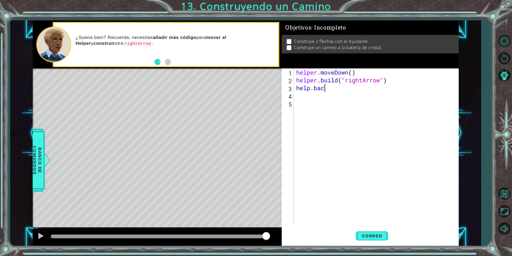
scroll to position [0, 1]
click at [369, 228] on button "Correr" at bounding box center [372, 236] width 32 height 18
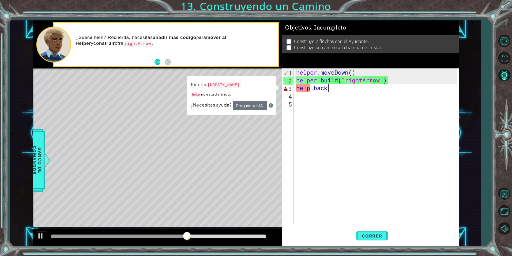
click at [310, 90] on div "helper . moveDown ( ) helper . build ( "rightArrow" ) help . back" at bounding box center [377, 153] width 165 height 171
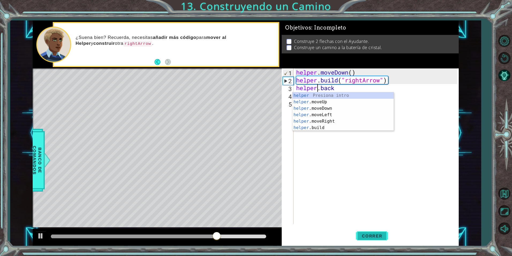
type textarea "helper.back"
click at [377, 240] on button "Correr" at bounding box center [372, 236] width 32 height 18
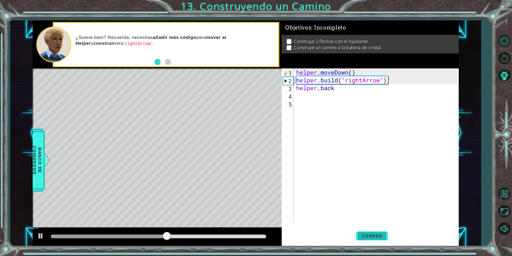
click at [357, 233] on span "Correr" at bounding box center [372, 235] width 31 height 5
click at [337, 88] on div "helper . moveDown ( ) helper . build ( "rightArrow" ) helper . back" at bounding box center [377, 153] width 165 height 171
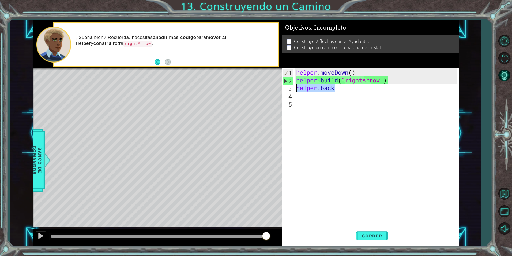
drag, startPoint x: 337, startPoint y: 88, endPoint x: 297, endPoint y: 88, distance: 39.9
click at [297, 88] on div "helper . moveDown ( ) helper . build ( "rightArrow" ) helper . back" at bounding box center [377, 153] width 165 height 171
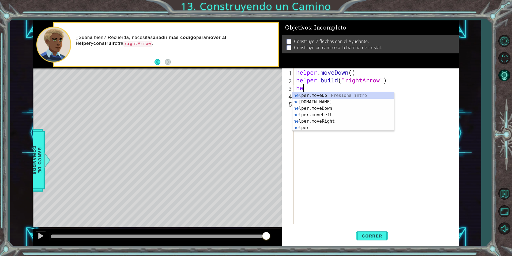
scroll to position [0, 0]
click at [315, 102] on div "help er.moveUp Presiona intro help er.moveDown Presiona intro help er.moveLeft …" at bounding box center [343, 117] width 101 height 51
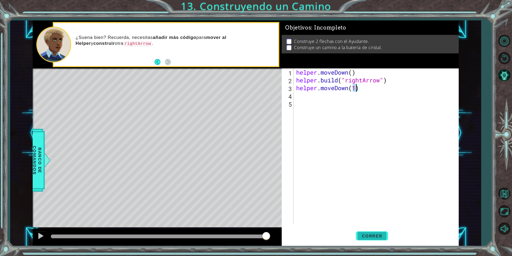
click at [366, 234] on span "Correr" at bounding box center [372, 235] width 31 height 5
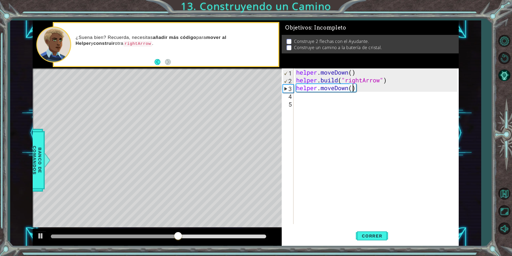
scroll to position [0, 3]
click at [371, 232] on button "Correr" at bounding box center [372, 236] width 32 height 18
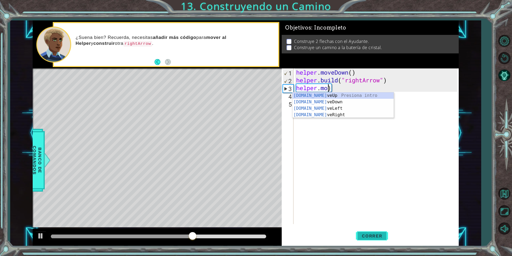
scroll to position [0, 1]
click at [331, 91] on div "helper . moveDown ( ) helper . build ( "rightArrow" ) helper . m )" at bounding box center [377, 153] width 165 height 171
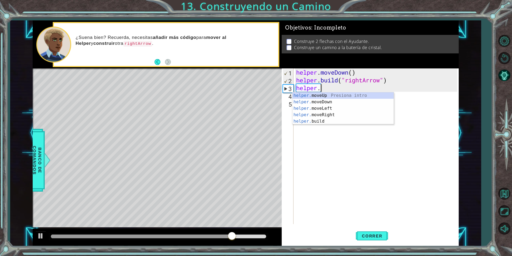
scroll to position [0, 1]
click at [325, 93] on div "helper. moveUp Presiona intro helper. moveDown Presiona intro helper. moveLeft …" at bounding box center [343, 114] width 101 height 45
type textarea "helper.moveUp(1)"
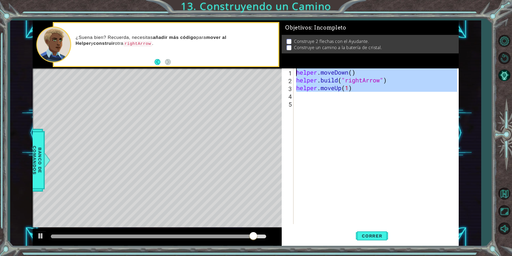
click at [325, 93] on div "helper . moveDown ( ) helper . build ( "rightArrow" ) helper . moveUp ( 1 )" at bounding box center [377, 153] width 165 height 171
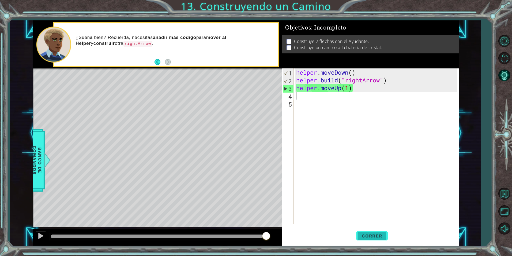
click at [367, 235] on span "Correr" at bounding box center [372, 235] width 31 height 5
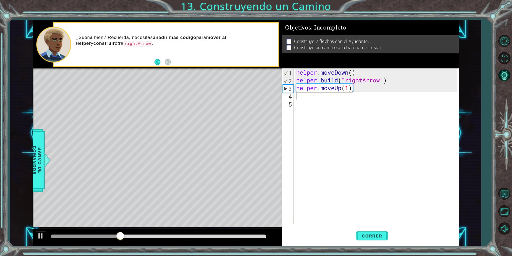
drag, startPoint x: 179, startPoint y: 144, endPoint x: 217, endPoint y: 150, distance: 38.3
click at [217, 150] on div "Level Map" at bounding box center [157, 147] width 248 height 158
click at [184, 113] on div "Level Map" at bounding box center [157, 147] width 248 height 158
click at [351, 87] on div "helper . moveDown ( ) helper . build ( "rightArrow" ) helper . moveUp ( 1 )" at bounding box center [377, 153] width 165 height 171
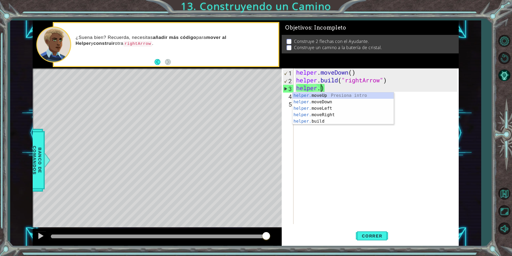
click at [326, 87] on div "helper . moveDown ( ) helper . build ( "rightArrow" ) helper . )" at bounding box center [377, 153] width 165 height 171
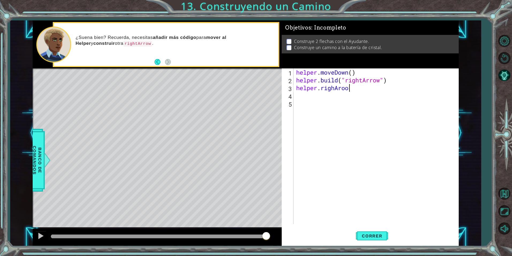
scroll to position [0, 2]
click at [369, 234] on span "Correr" at bounding box center [372, 235] width 31 height 5
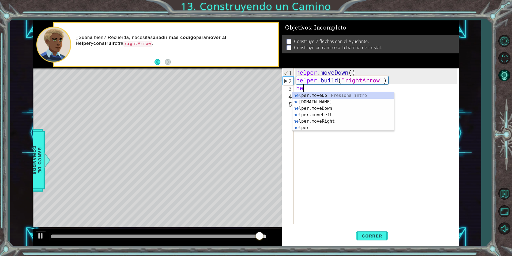
scroll to position [0, 0]
type textarea "h"
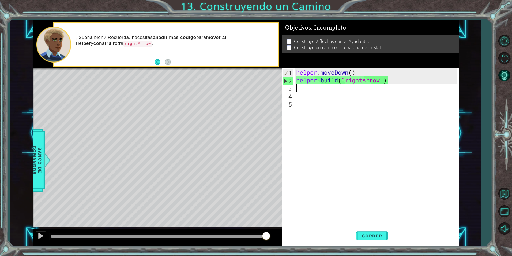
type textarea "g"
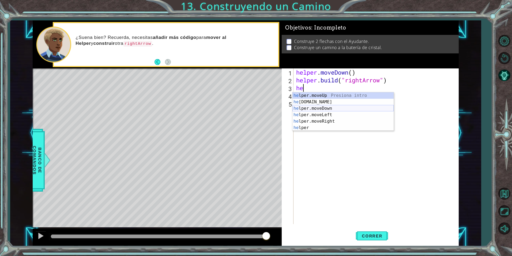
click at [335, 106] on div "he lper.moveUp Presiona intro he [DOMAIN_NAME] Presiona intro he lper.moveDown …" at bounding box center [343, 117] width 101 height 51
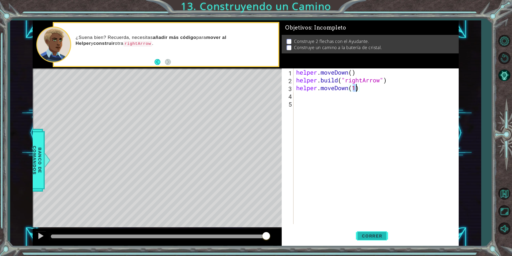
type textarea "helper.moveDown(1)"
click at [370, 230] on button "Correr" at bounding box center [372, 236] width 32 height 18
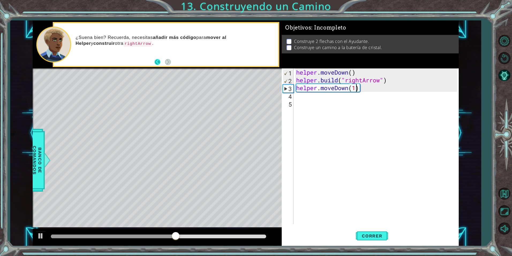
click at [156, 62] on button "Back" at bounding box center [160, 62] width 10 height 6
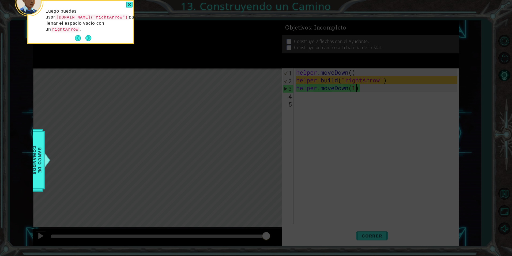
click at [339, 126] on icon at bounding box center [256, 38] width 512 height 435
drag, startPoint x: 339, startPoint y: 126, endPoint x: 345, endPoint y: 119, distance: 8.4
click at [339, 126] on icon at bounding box center [256, 38] width 512 height 435
click at [361, 83] on icon at bounding box center [256, 38] width 512 height 435
click at [130, 7] on div at bounding box center [129, 5] width 6 height 6
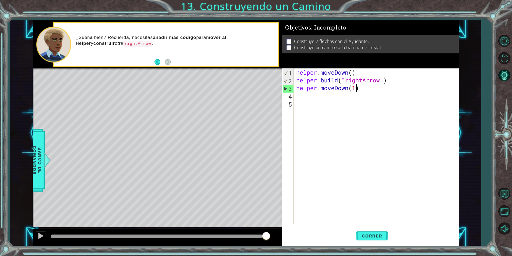
click at [360, 90] on div "helper . moveDown ( ) helper . build ( "rightArrow" ) helper . moveDown ( 1 )" at bounding box center [377, 153] width 165 height 171
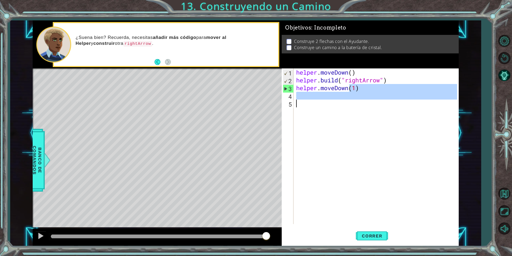
drag, startPoint x: 360, startPoint y: 90, endPoint x: 290, endPoint y: 109, distance: 73.0
click at [289, 109] on div "helper.moveDown(1) 1 2 3 4 5 helper . moveDown ( ) helper . build ( "rightArrow…" at bounding box center [369, 145] width 175 height 155
click at [347, 179] on div "helper . moveDown ( ) helper . build ( "rightArrow" ) helper . moveDown ( 1 )" at bounding box center [376, 145] width 162 height 155
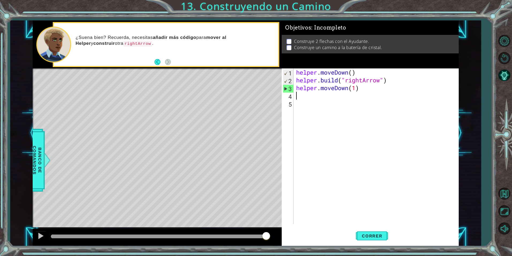
click at [301, 96] on div "helper . moveDown ( ) helper . build ( "rightArrow" ) helper . moveDown ( 1 )" at bounding box center [377, 153] width 165 height 171
click at [376, 235] on span "Correr" at bounding box center [372, 235] width 31 height 5
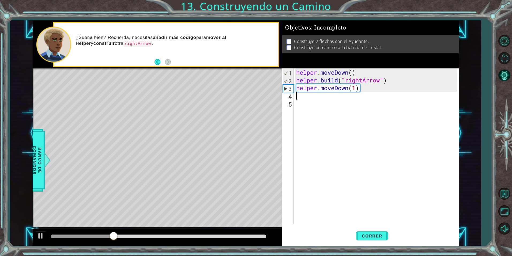
click at [315, 104] on div "helper . moveDown ( ) helper . build ( "rightArrow" ) helper . moveDown ( 1 )" at bounding box center [377, 153] width 165 height 171
click at [323, 100] on div "helper . moveDown ( ) helper . build ( "rightArrow" ) helper . moveDown ( 1 )" at bounding box center [377, 153] width 165 height 171
click at [324, 98] on div "helper . moveDown ( ) helper . build ( "rightArrow" ) helper . moveDown ( 1 )" at bounding box center [377, 153] width 165 height 171
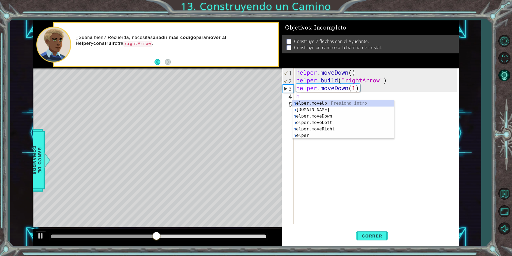
scroll to position [0, 0]
click at [328, 128] on div "hel per.moveUp Presiona intro hel per.moveDown Presiona intro hel per.moveLeft …" at bounding box center [343, 125] width 101 height 51
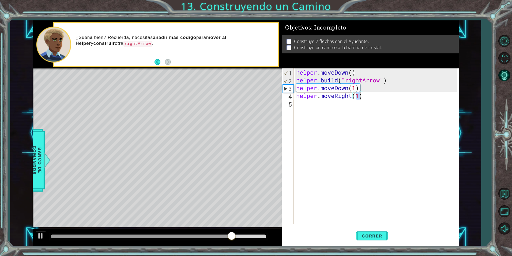
type textarea "helper.moveRight(3)"
click at [368, 107] on div "helper . moveDown ( ) helper . build ( "rightArrow" ) helper . moveDown ( 1 ) h…" at bounding box center [377, 153] width 165 height 171
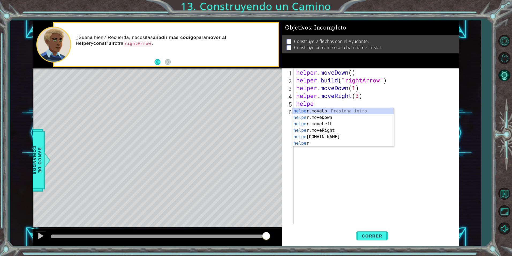
scroll to position [0, 1]
click at [315, 145] on div "helper Presiona intro helper .moveUp Presiona intro helper .moveDown Presiona i…" at bounding box center [343, 133] width 101 height 51
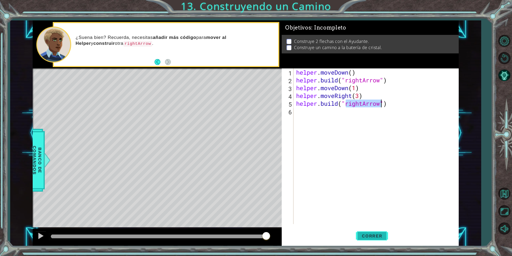
type textarea "[DOMAIN_NAME]("rightArrow")"
click at [368, 234] on span "Correr" at bounding box center [372, 235] width 31 height 5
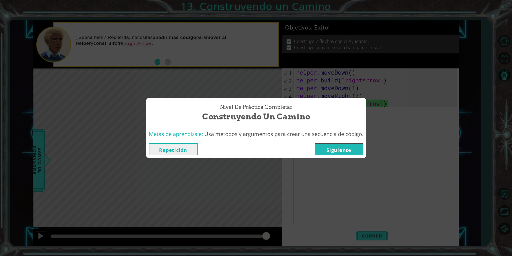
click at [347, 149] on button "Siguiente" at bounding box center [339, 149] width 49 height 12
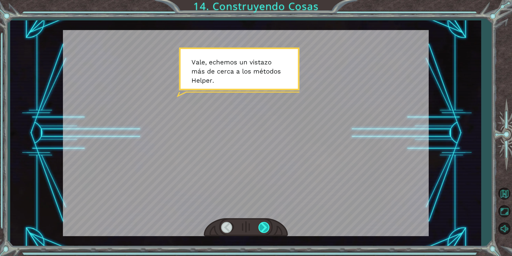
click at [268, 227] on div at bounding box center [265, 227] width 12 height 11
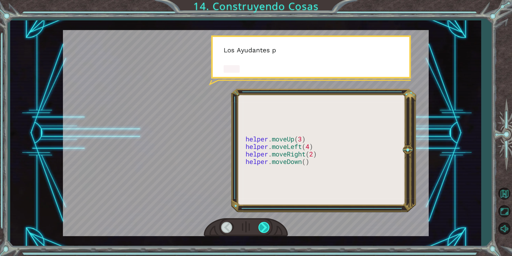
click at [268, 227] on div at bounding box center [265, 227] width 12 height 11
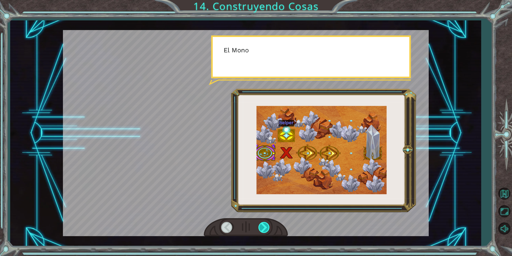
click at [268, 227] on div at bounding box center [265, 227] width 12 height 11
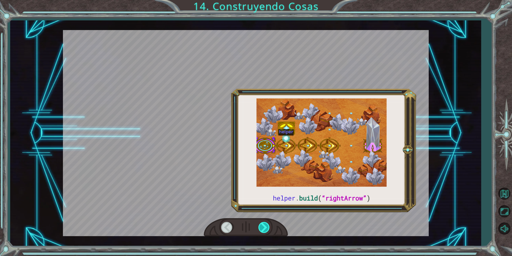
click at [267, 224] on div at bounding box center [265, 227] width 12 height 11
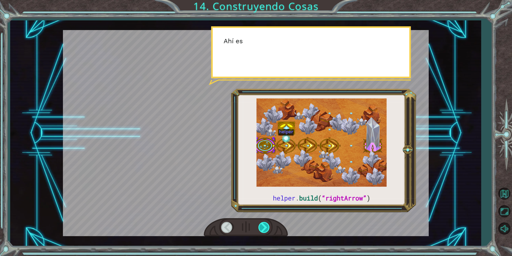
click at [266, 224] on div at bounding box center [265, 227] width 12 height 11
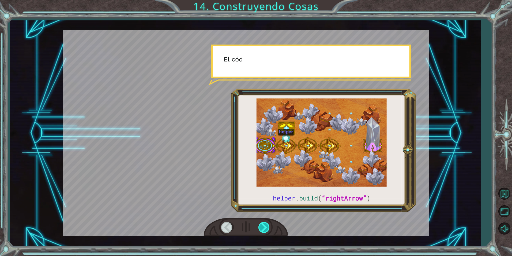
click at [266, 224] on div at bounding box center [265, 227] width 12 height 11
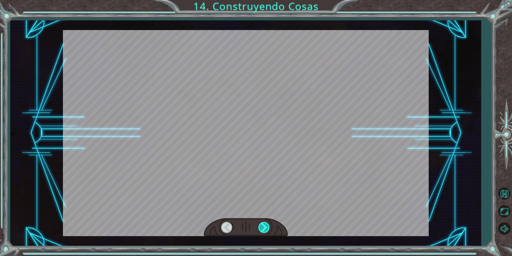
click at [266, 224] on div at bounding box center [265, 227] width 12 height 11
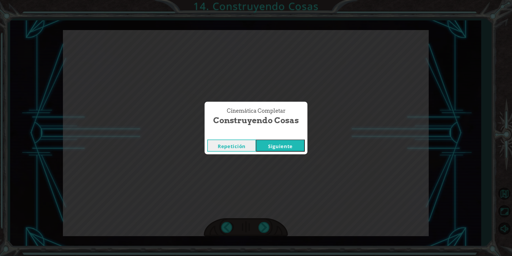
click at [299, 184] on div "Cinemática Completar Construyendo Cosas Repetición [GEOGRAPHIC_DATA]" at bounding box center [256, 128] width 512 height 256
